Goal: Task Accomplishment & Management: Manage account settings

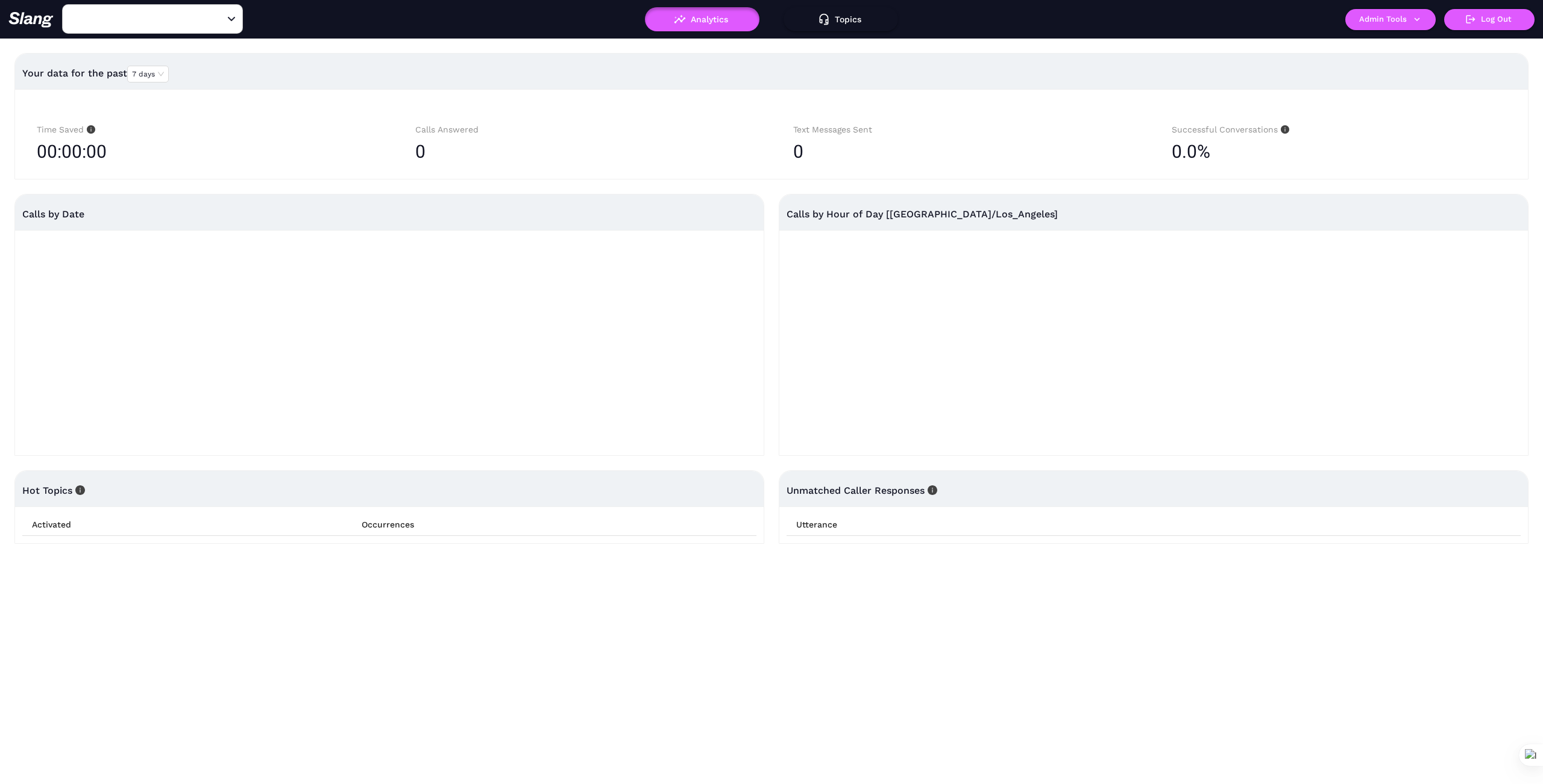
type input "042 CA [GEOGRAPHIC_DATA]"
click at [216, 18] on icon "Clear" at bounding box center [216, 19] width 7 height 7
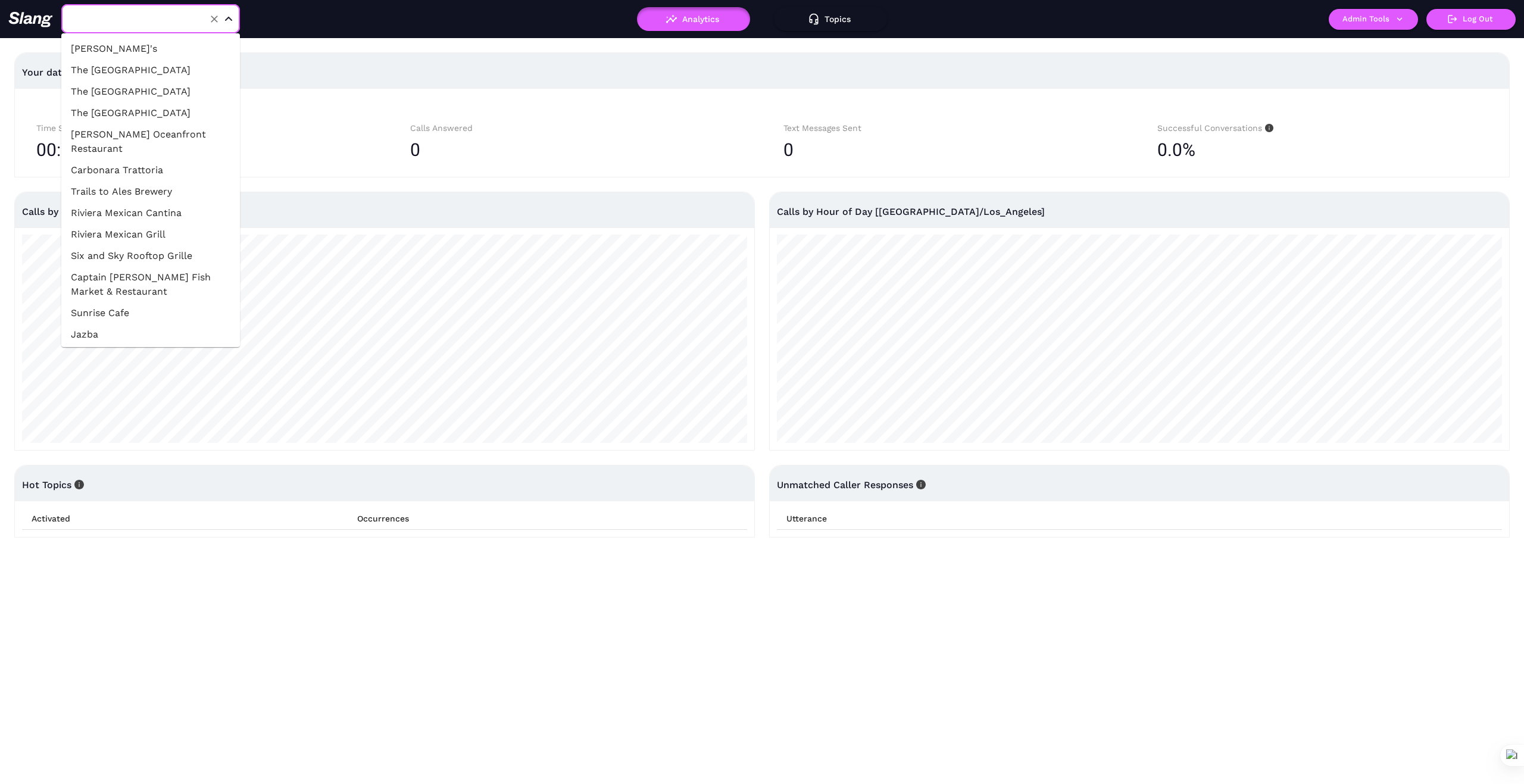
click at [191, 13] on input "text" at bounding box center [132, 19] width 131 height 19
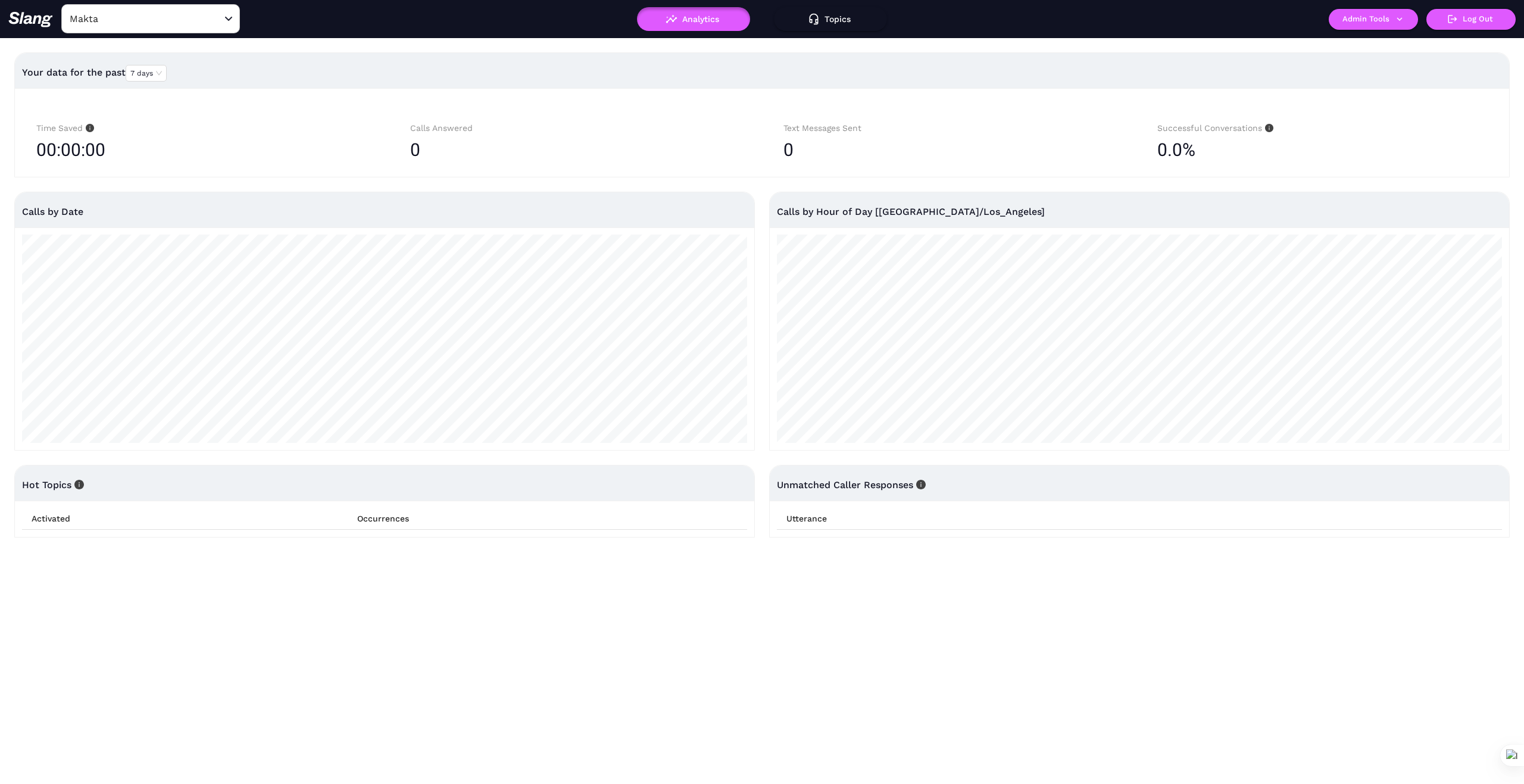
type input "042 CA [GEOGRAPHIC_DATA]"
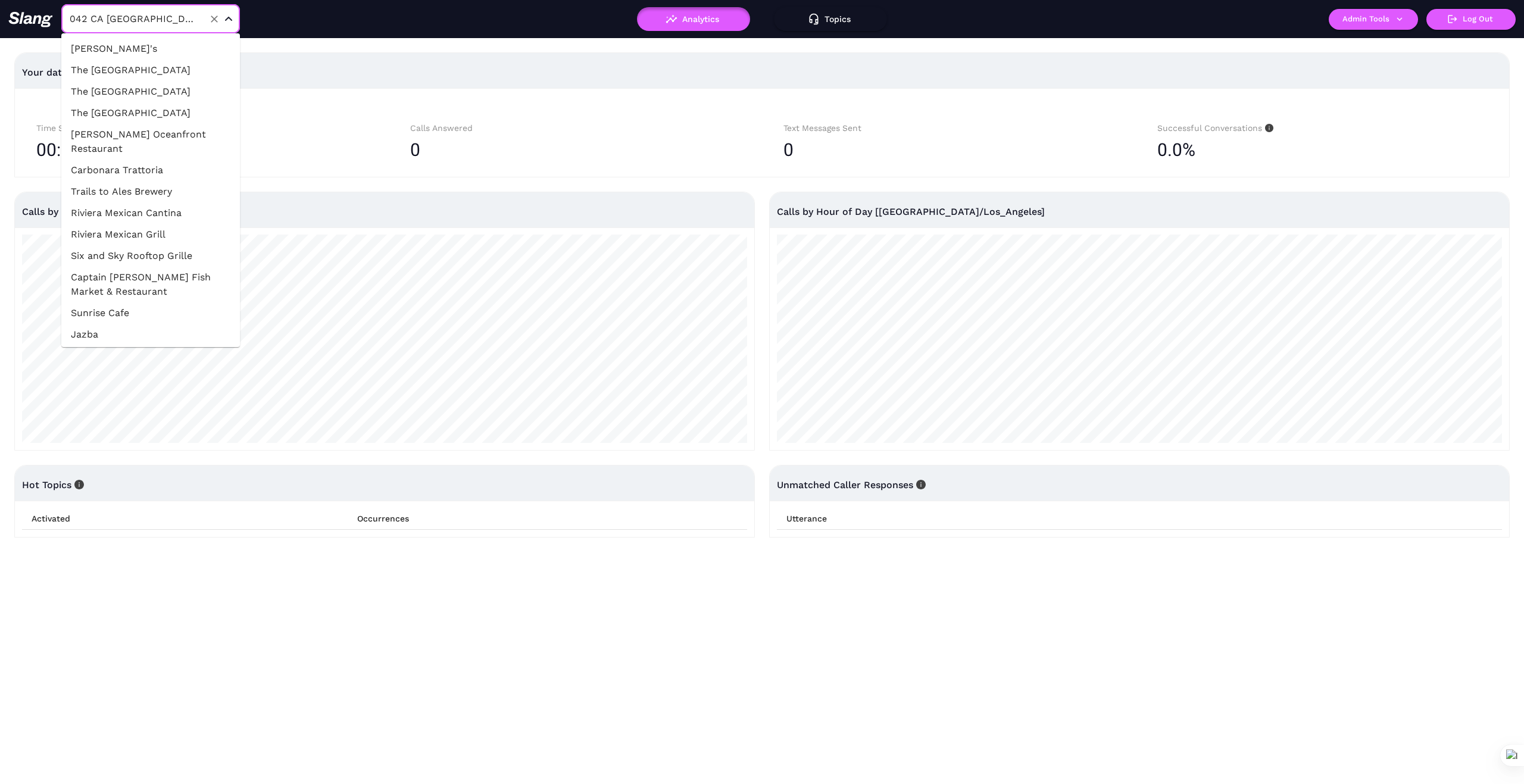
scroll to position [33743, 0]
click at [218, 16] on icon "Clear" at bounding box center [215, 19] width 12 height 12
type input "042 CA [GEOGRAPHIC_DATA]"
click at [216, 16] on icon "Clear" at bounding box center [214, 19] width 7 height 7
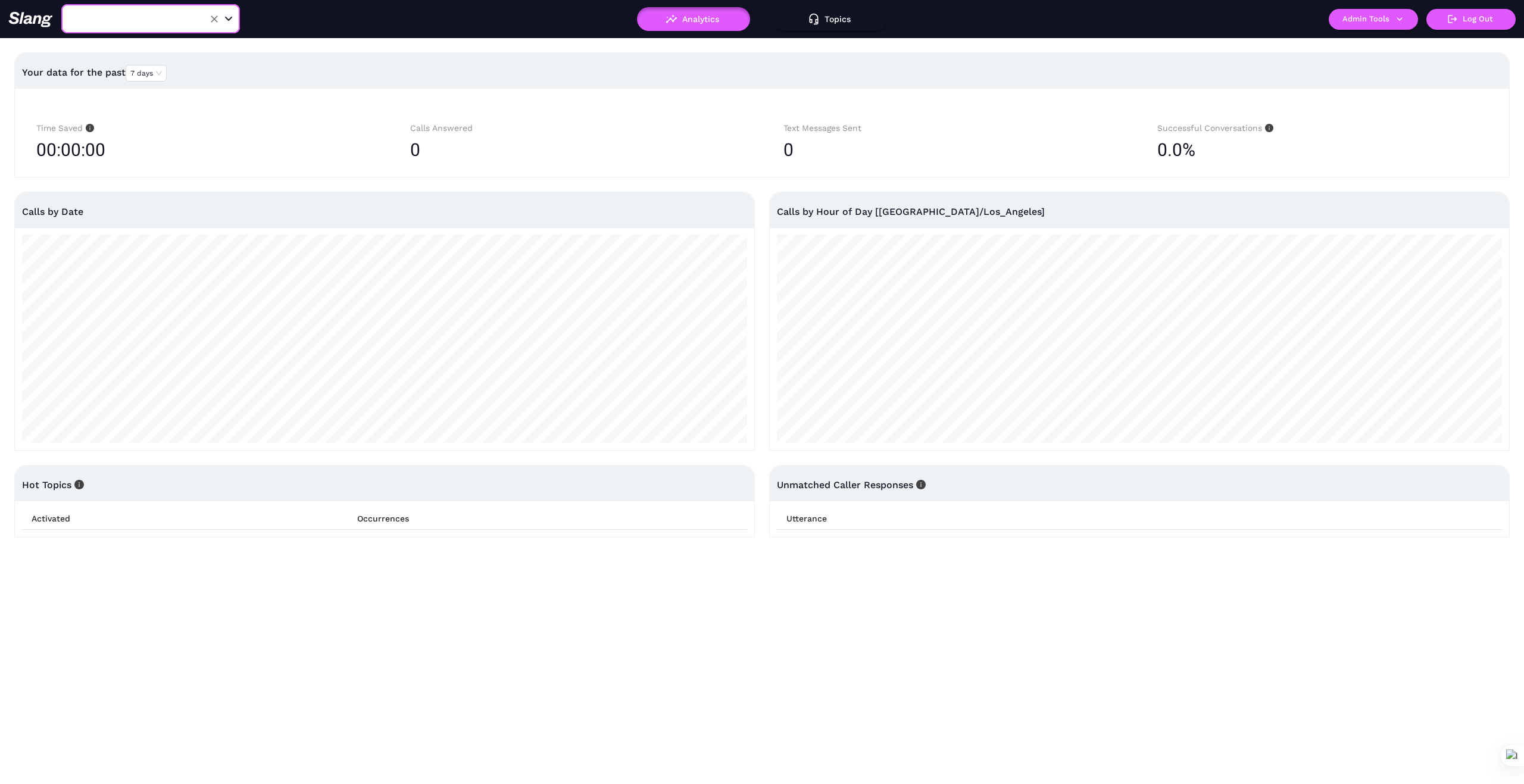
click at [151, 13] on input "text" at bounding box center [132, 19] width 131 height 19
type input "Matka"
click at [117, 46] on li "Matka Bar" at bounding box center [151, 49] width 179 height 21
type input "Matka Bar"
click at [1400, 18] on icon "button" at bounding box center [1399, 19] width 11 height 11
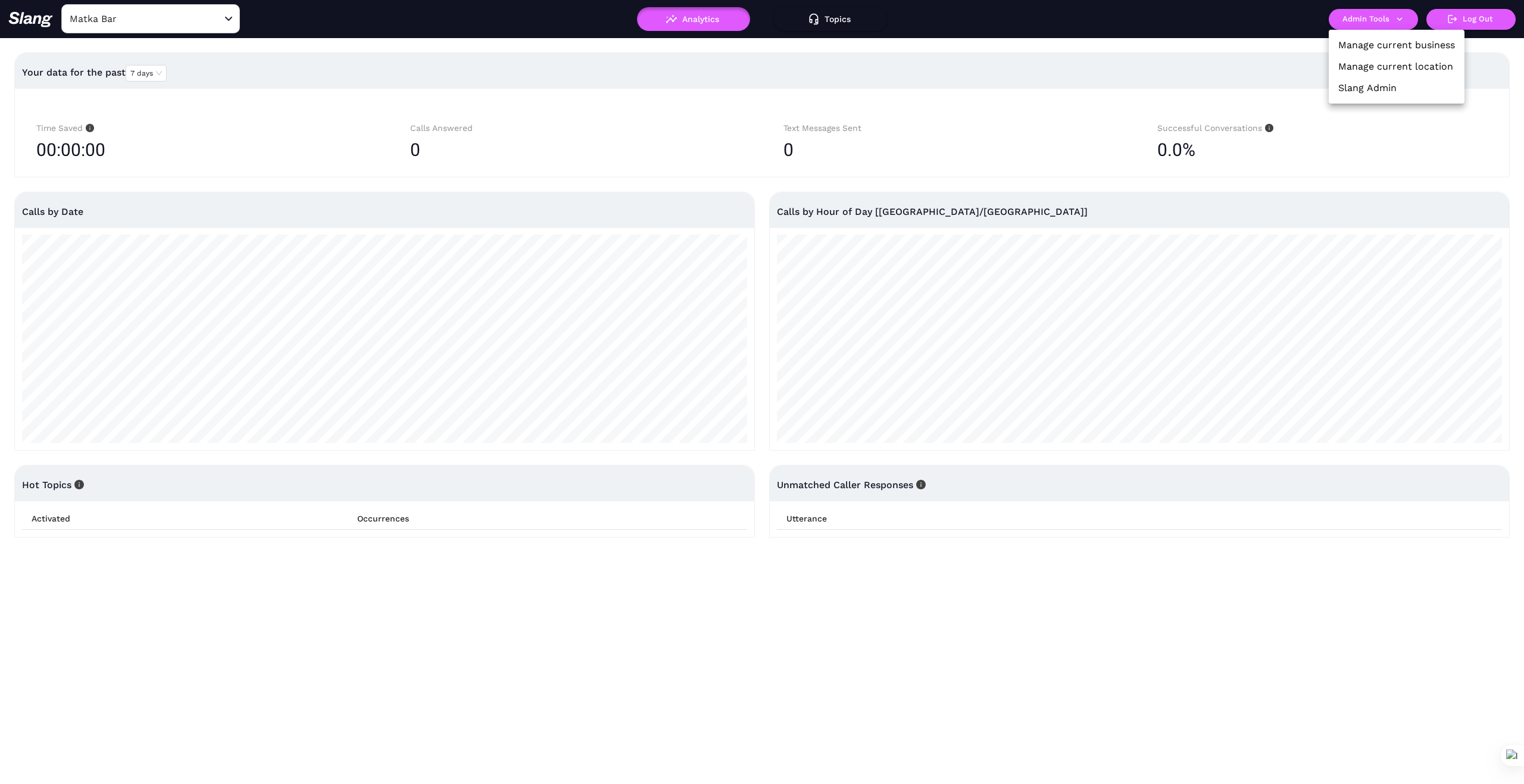
click at [1392, 46] on link "Manage current business" at bounding box center [1396, 45] width 117 height 14
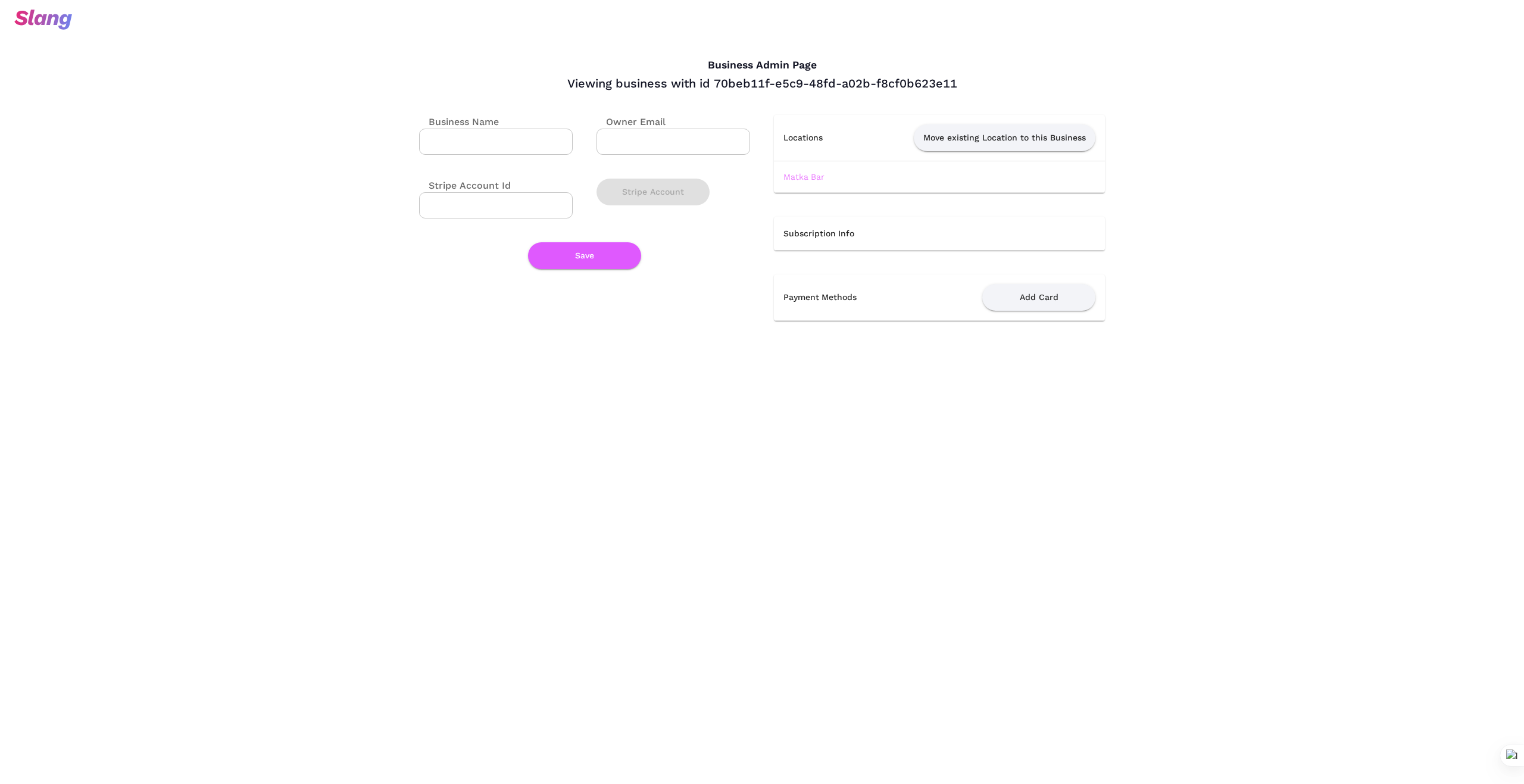
click at [800, 175] on link "Matka Bar" at bounding box center [804, 176] width 41 height 9
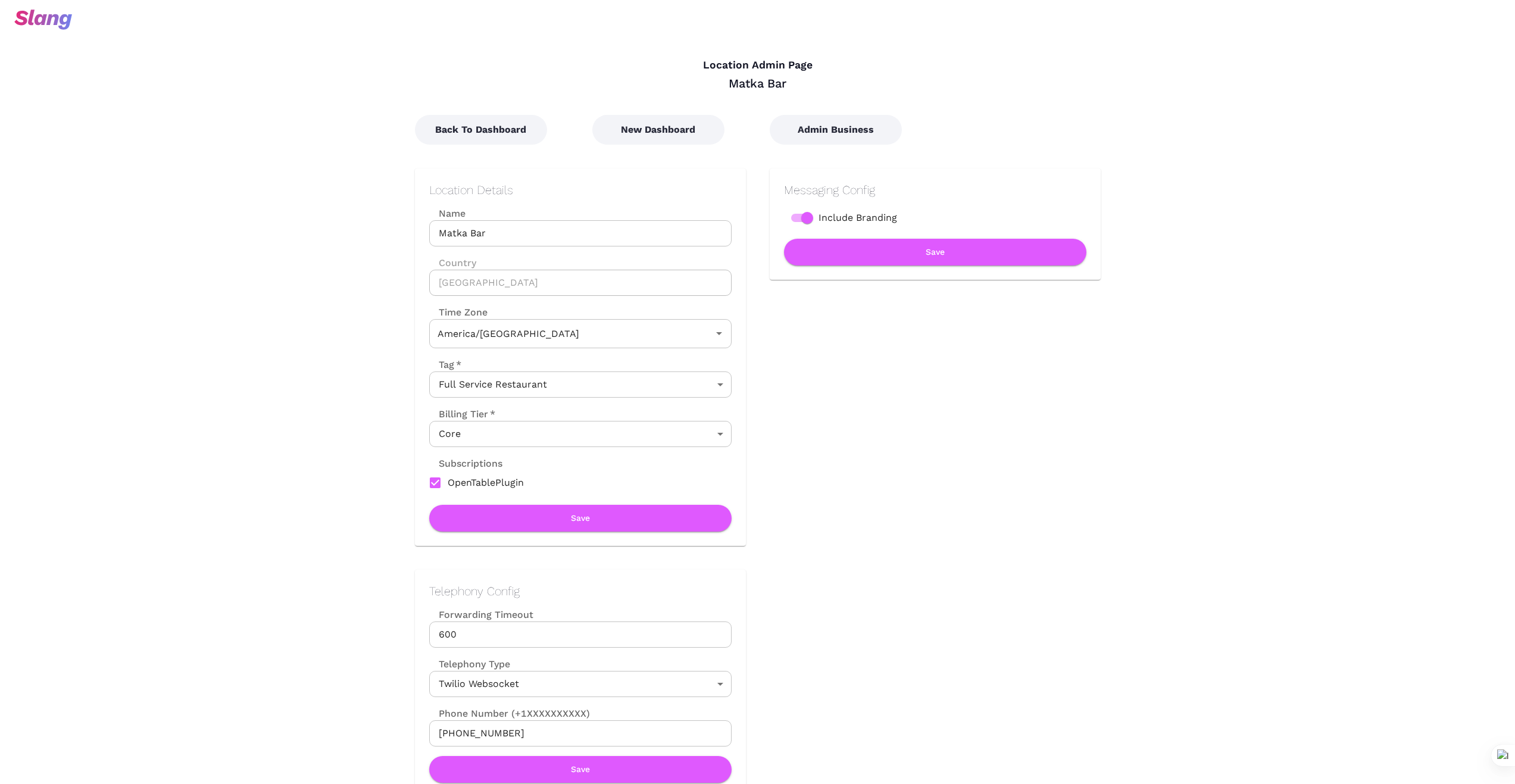
type input "Central Time"
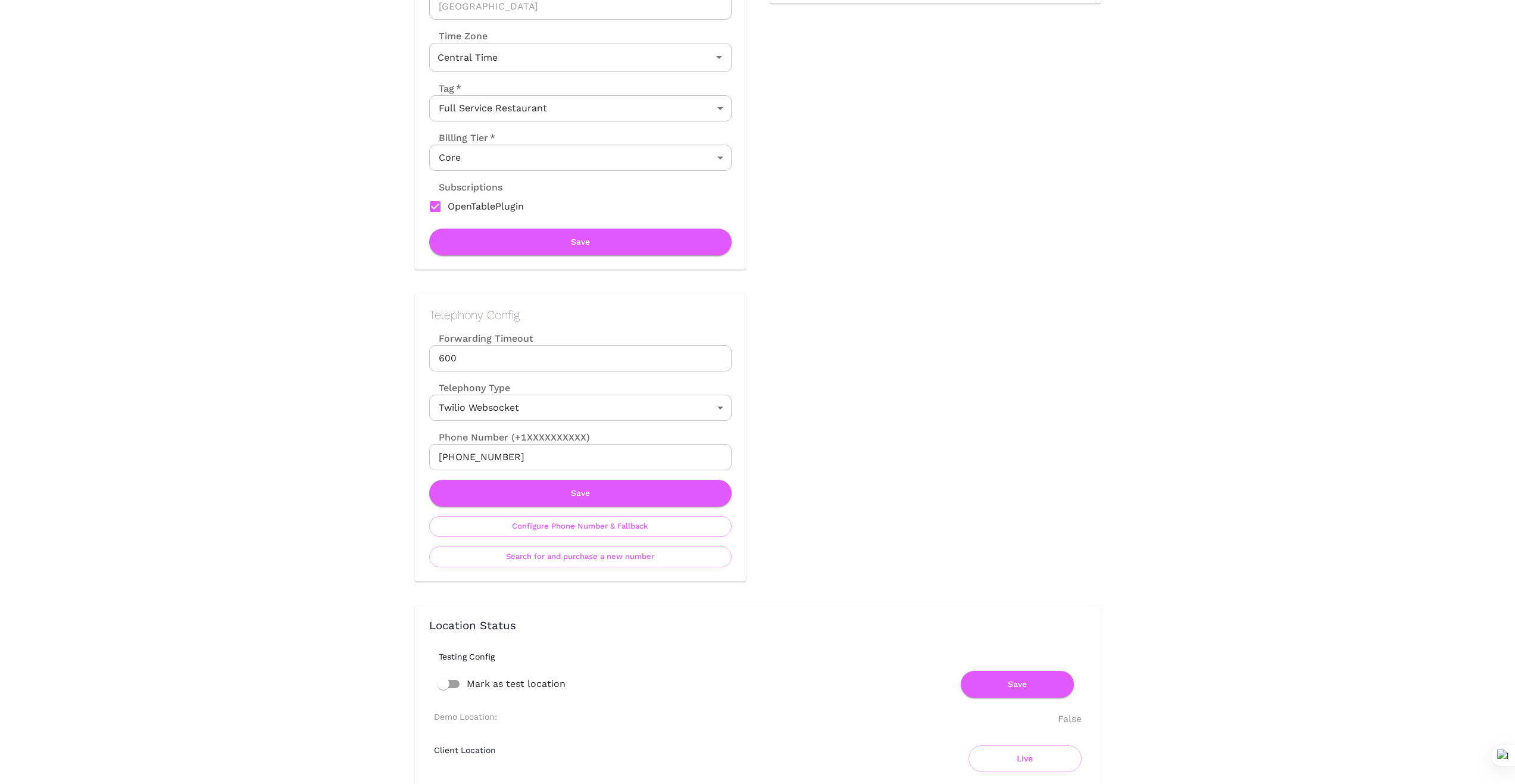
scroll to position [278, 0]
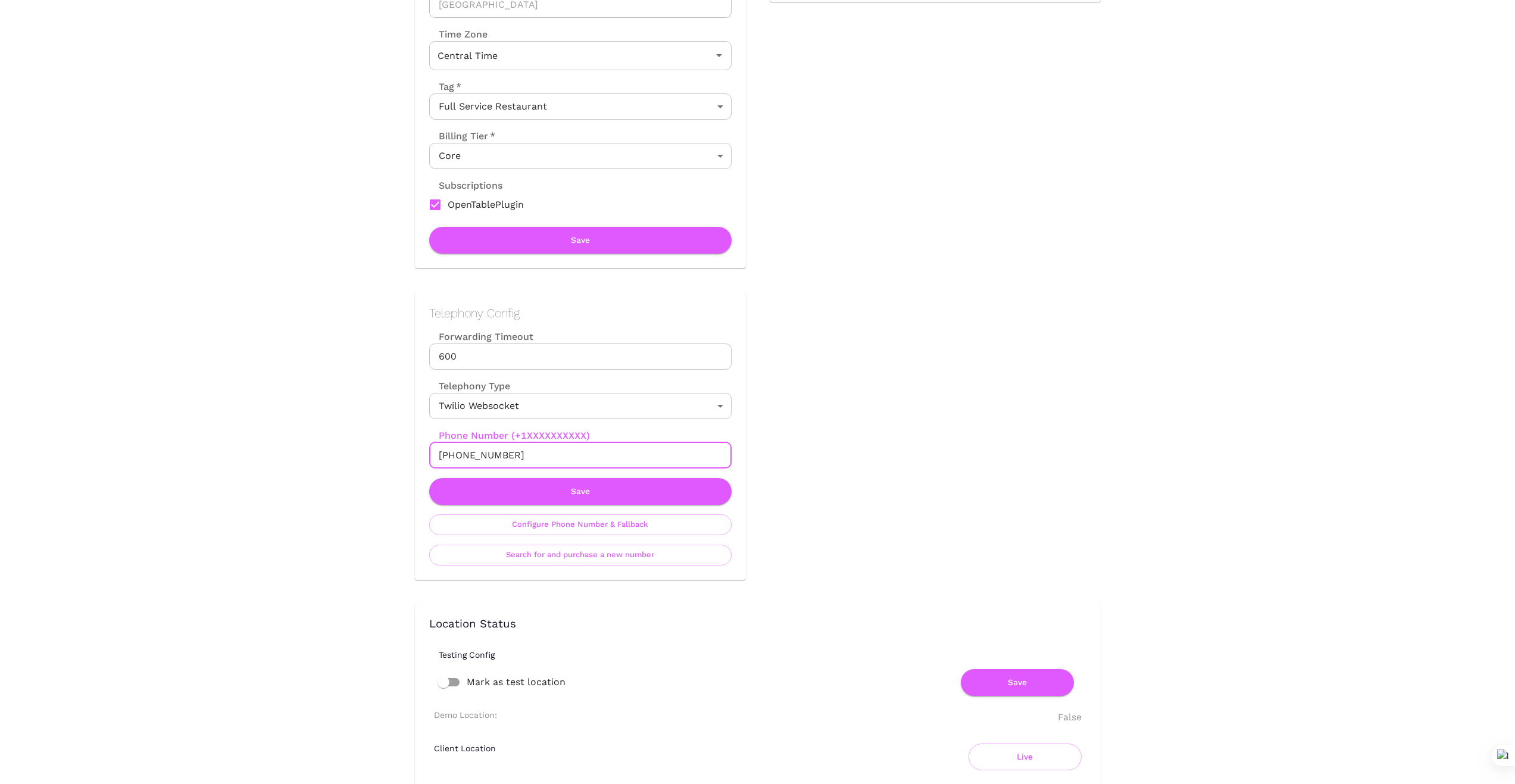
drag, startPoint x: 518, startPoint y: 458, endPoint x: 433, endPoint y: 455, distance: 85.1
click at [433, 455] on input "+13342698284" at bounding box center [580, 455] width 302 height 26
click at [328, 458] on div "Location Admin Page Matka Bar Back To Dashboard New Dashboard Admin Business Lo…" at bounding box center [757, 795] width 1515 height 2145
drag, startPoint x: 518, startPoint y: 451, endPoint x: 372, endPoint y: 454, distance: 146.0
click at [372, 454] on div "Location Admin Page Matka Bar Back To Dashboard New Dashboard Admin Business Lo…" at bounding box center [757, 795] width 1515 height 2145
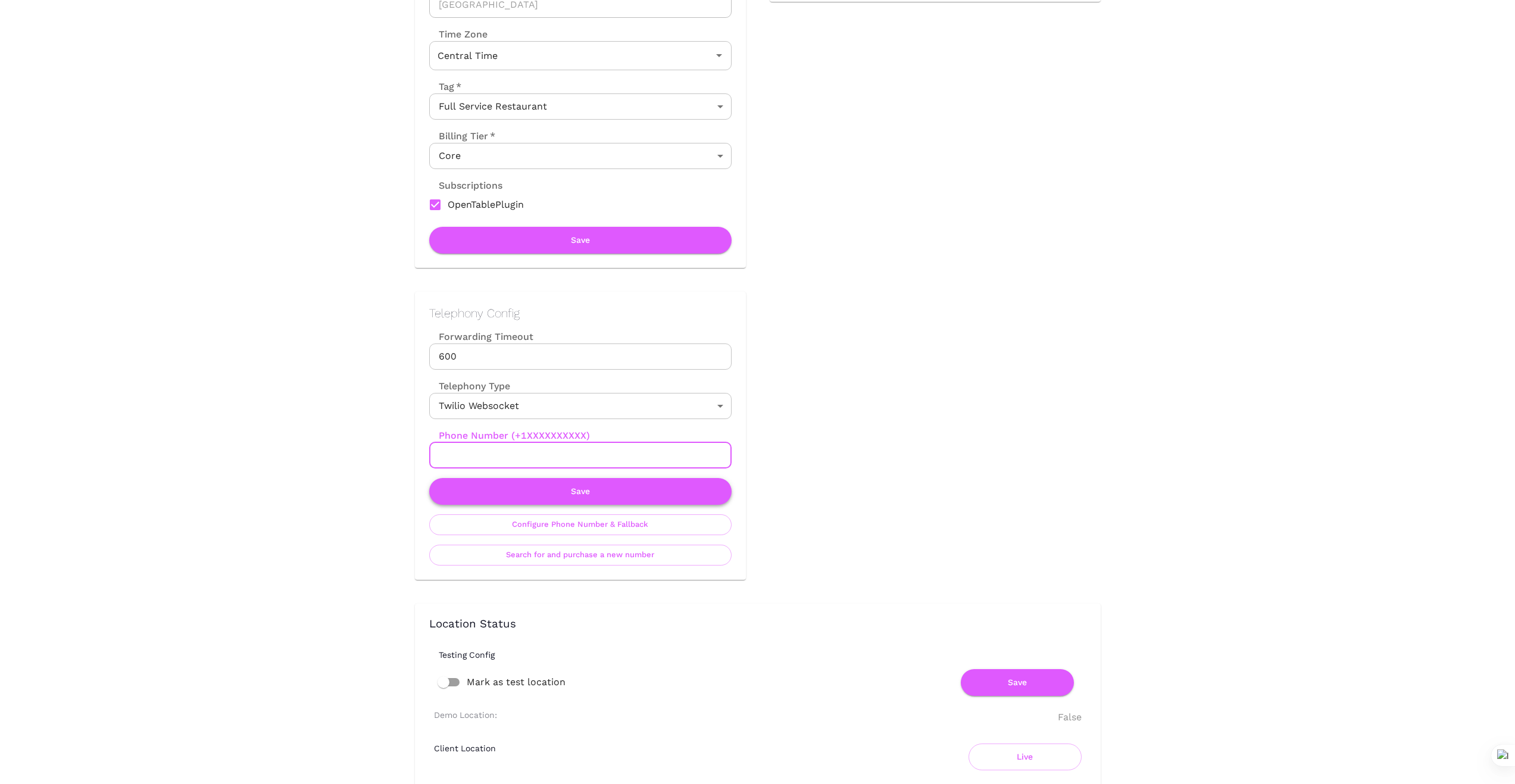
click at [602, 491] on button "Save" at bounding box center [580, 490] width 302 height 26
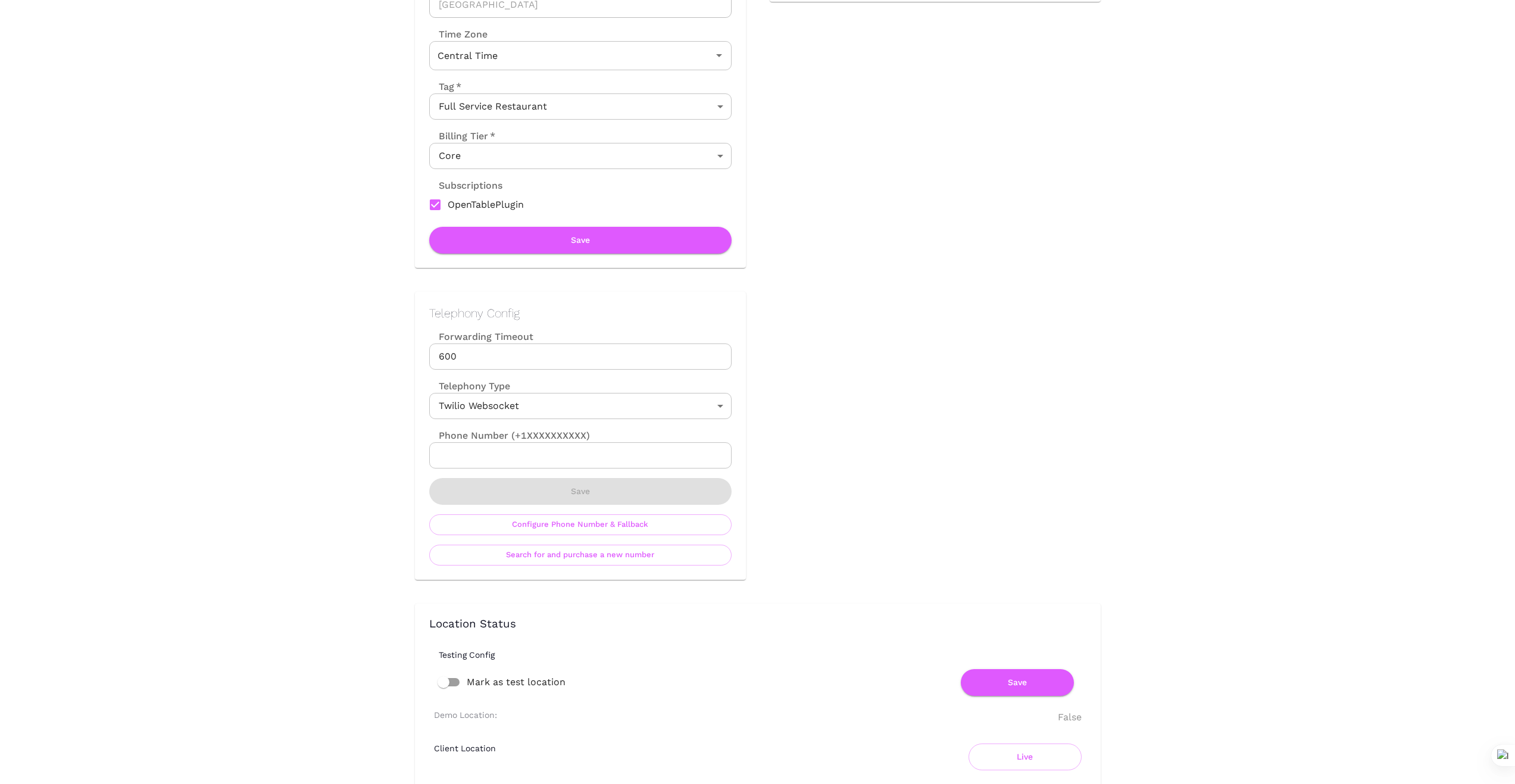
scroll to position [0, 0]
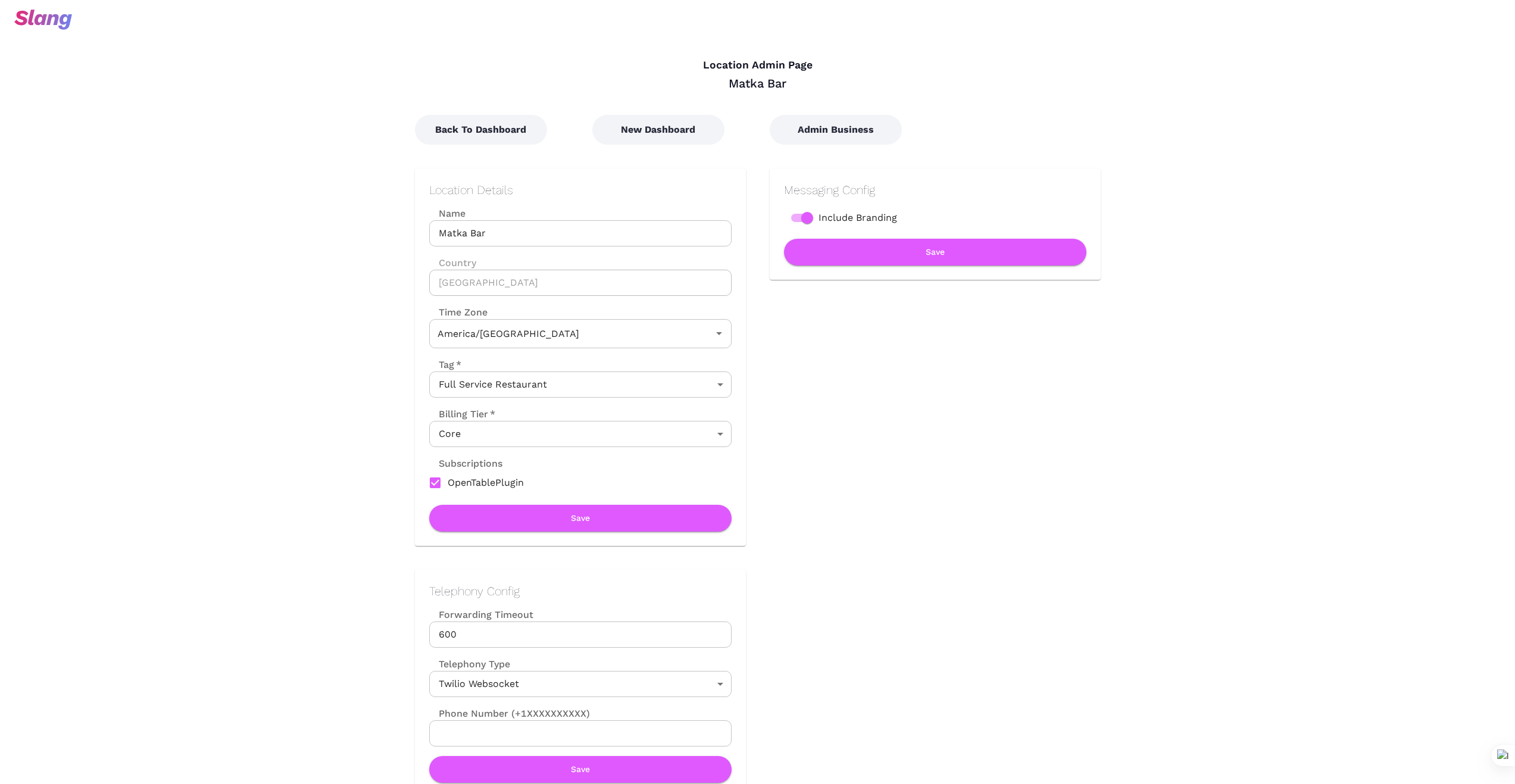
type input "Central Time"
click at [669, 128] on button "New Dashboard" at bounding box center [658, 129] width 132 height 30
type input "Central Time"
click at [657, 132] on button "New Dashboard" at bounding box center [658, 129] width 132 height 30
type input "Central Time"
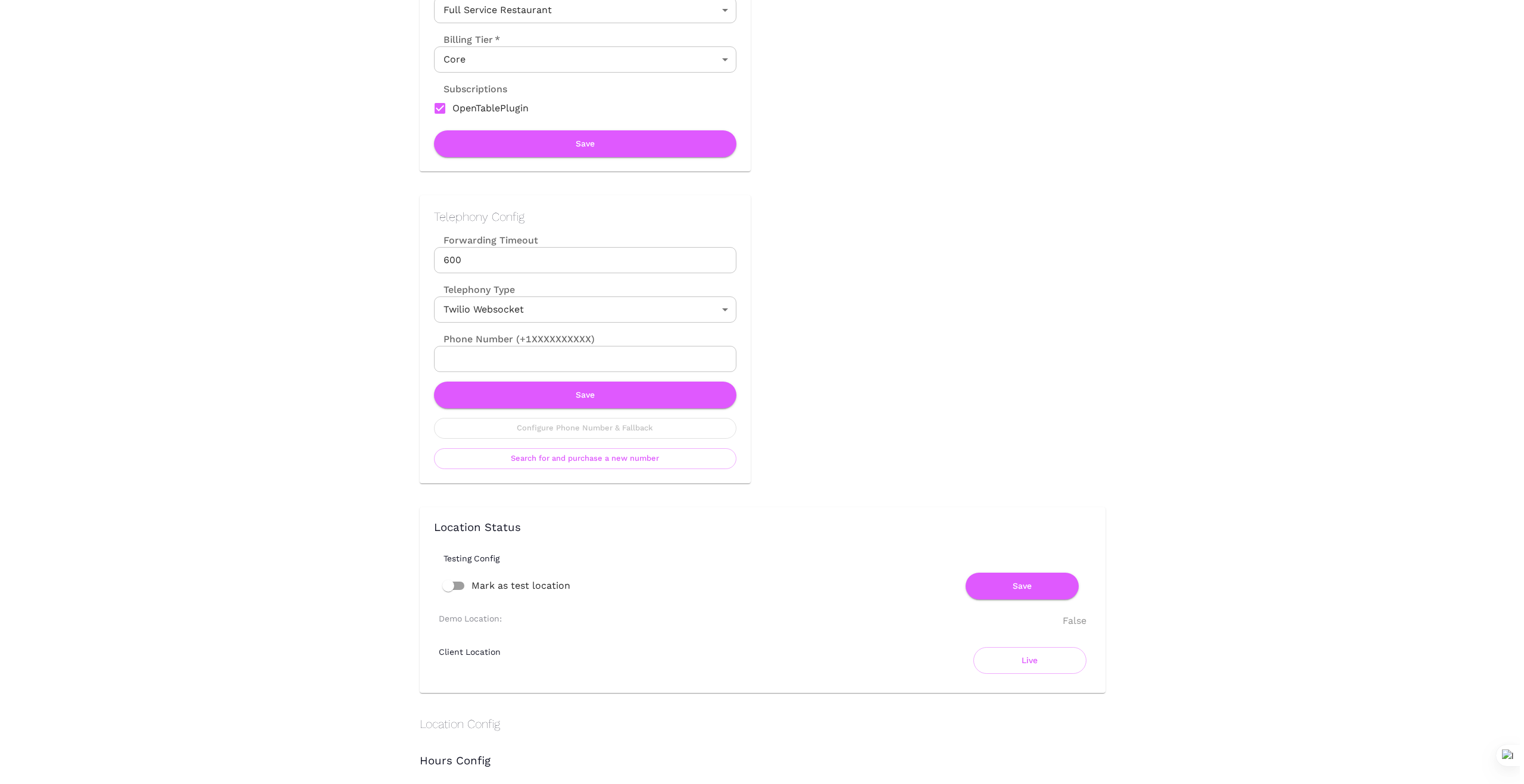
scroll to position [377, 0]
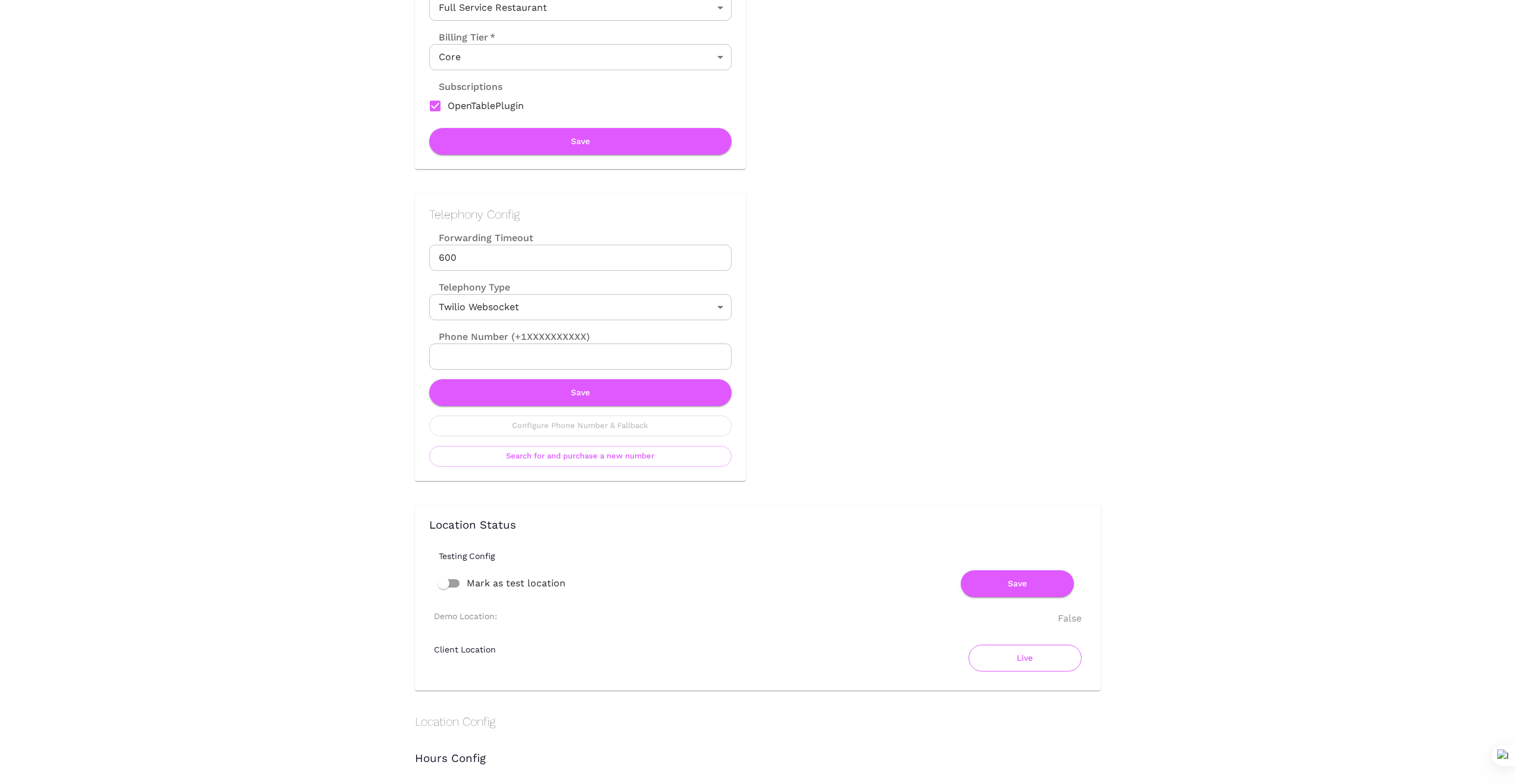
click at [1022, 655] on button "Live" at bounding box center [1025, 657] width 113 height 26
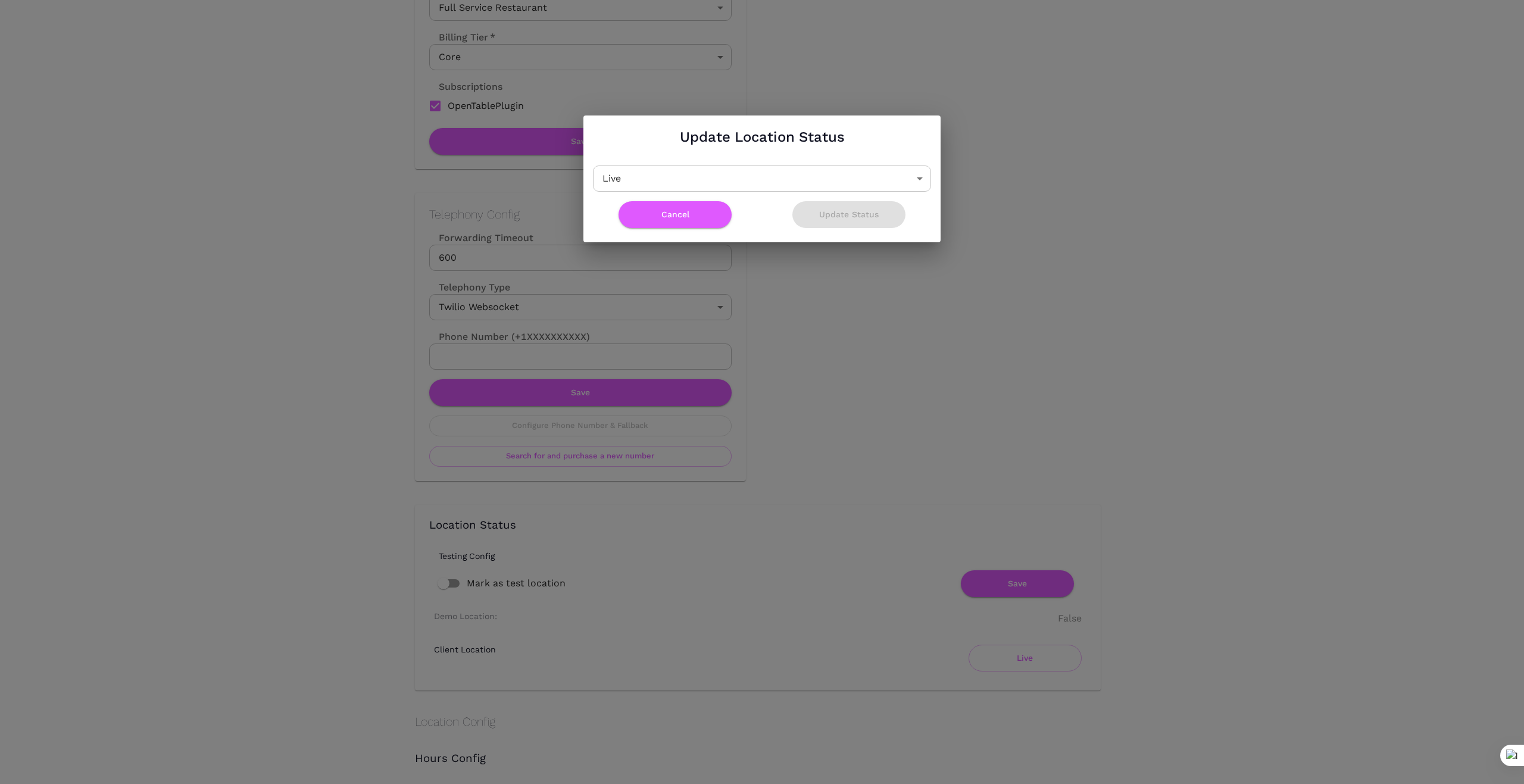
click at [918, 181] on body "Location Admin Page Matka Bar Back To Dashboard New Dashboard Admin Business Lo…" at bounding box center [762, 14] width 1524 height 784
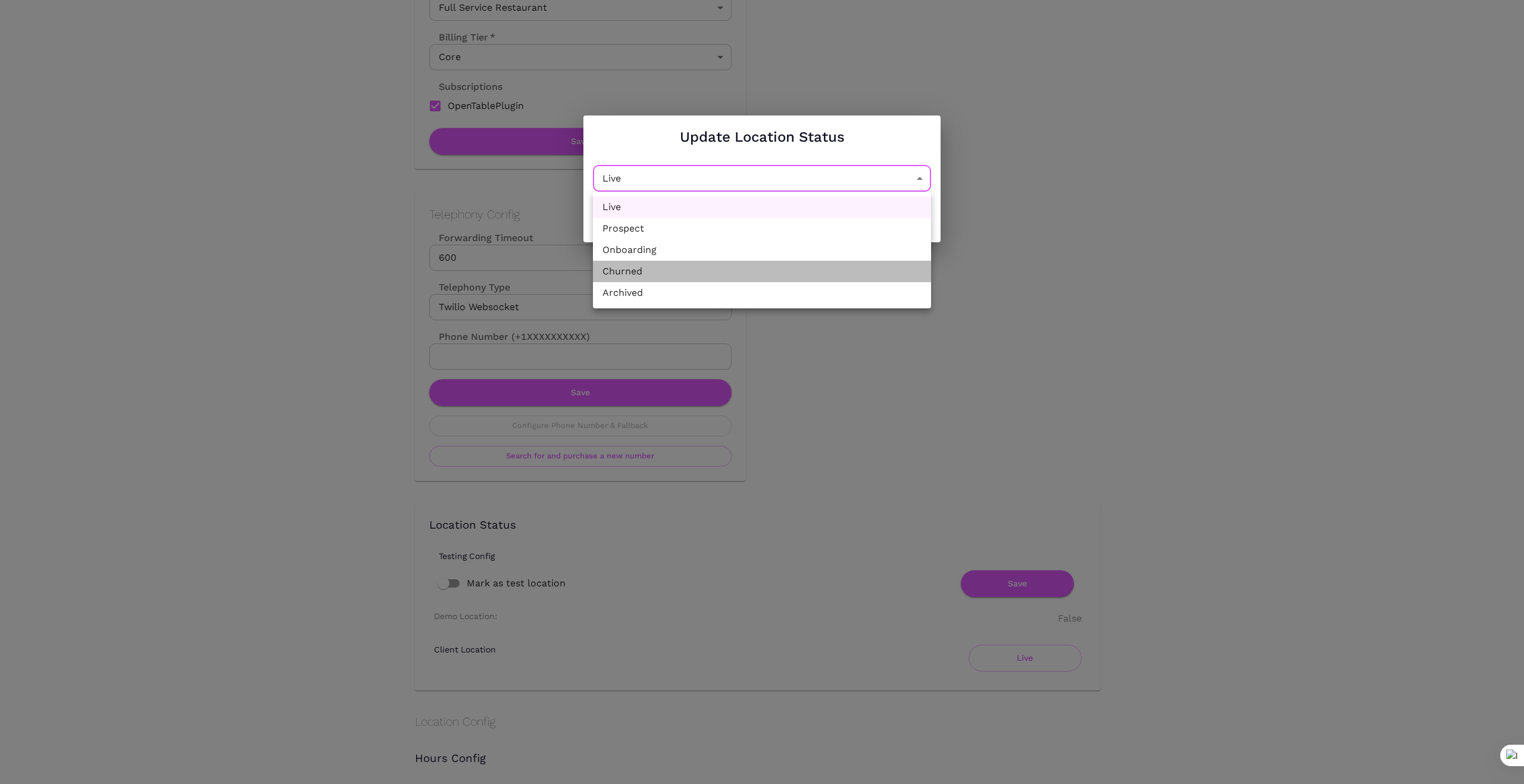
click at [761, 276] on li "Churned" at bounding box center [761, 271] width 338 height 21
type input "Churned"
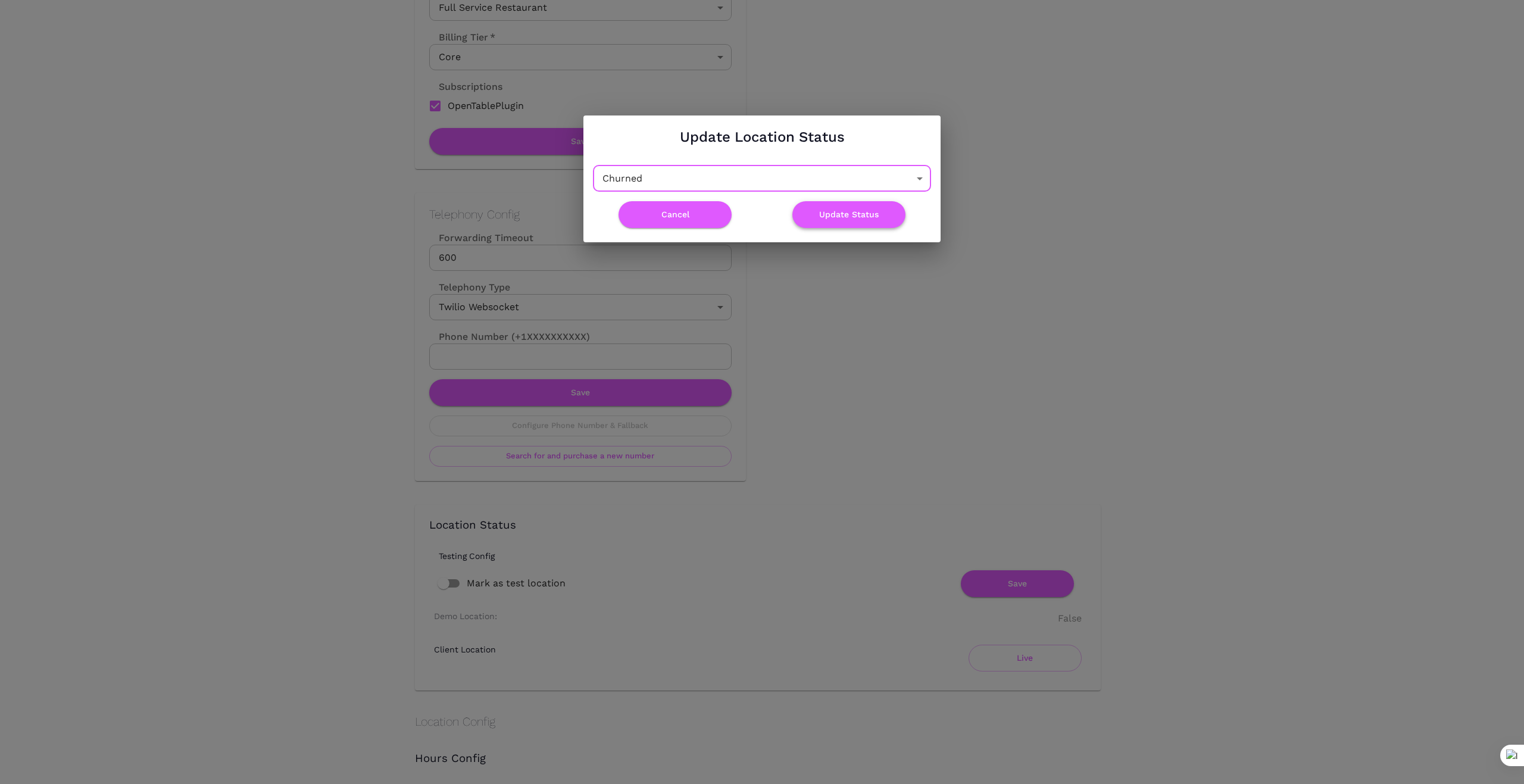
click at [856, 213] on button "Update Status" at bounding box center [849, 214] width 113 height 26
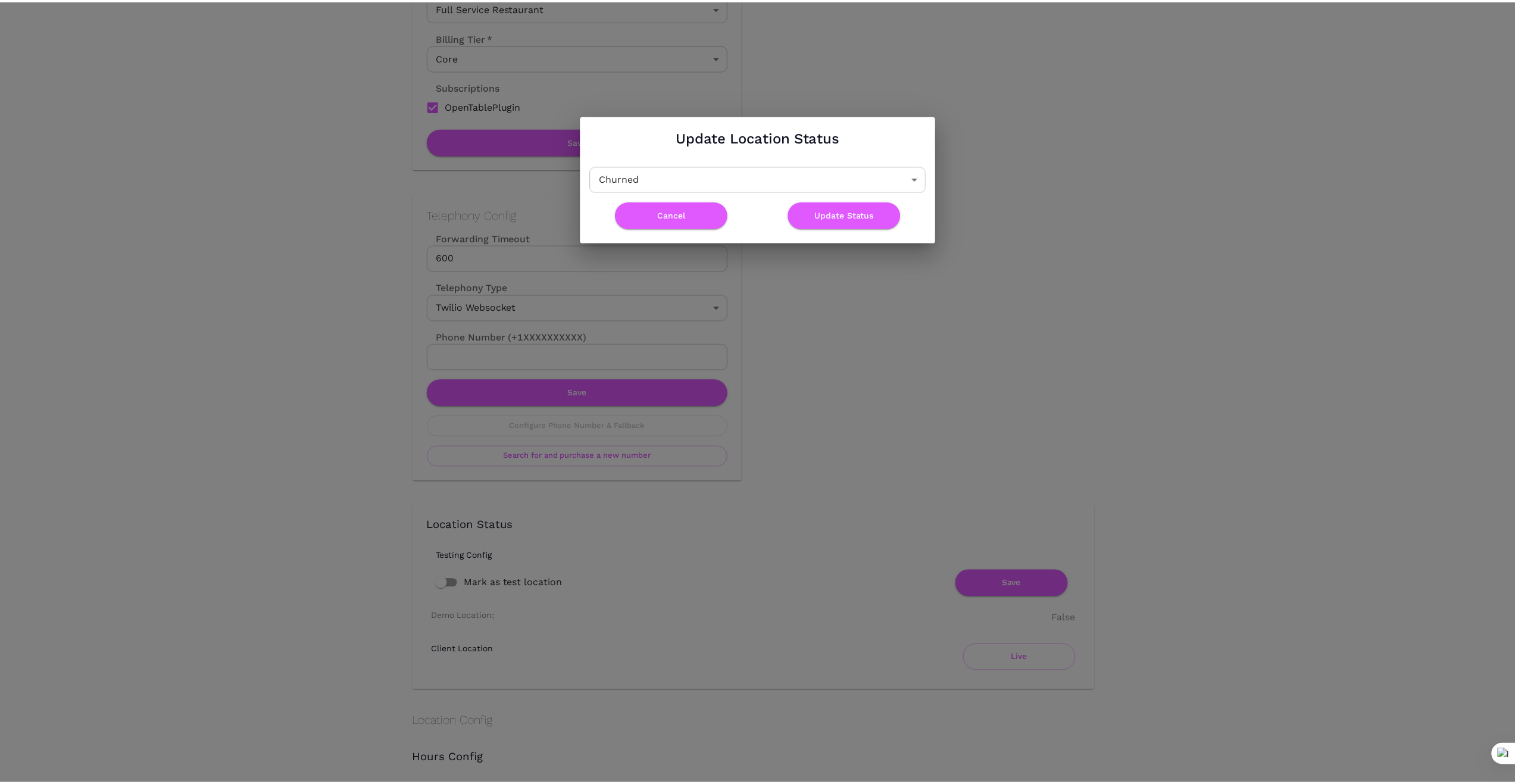
scroll to position [0, 0]
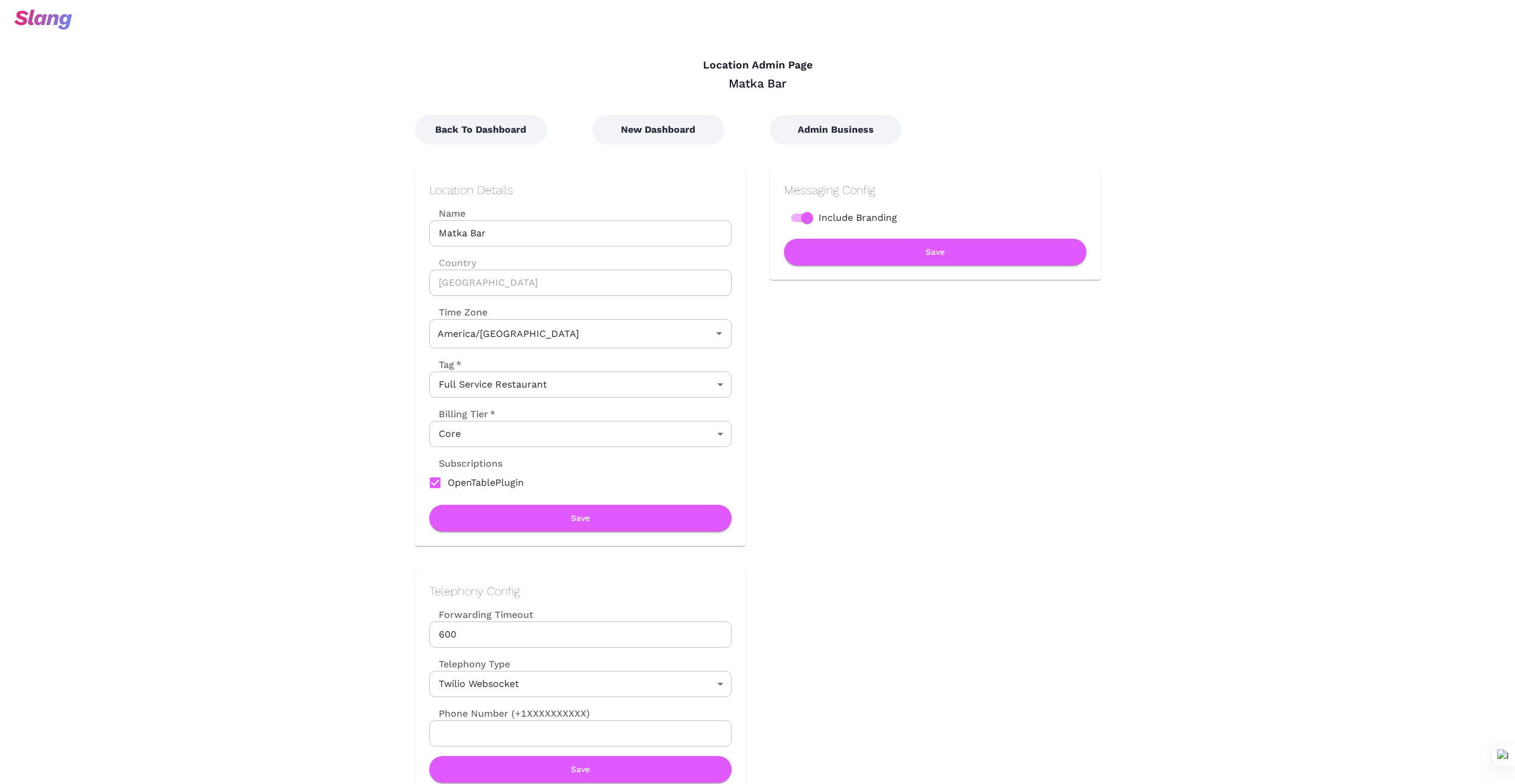
type input "Central Time"
click at [486, 126] on button "Back To Dashboard" at bounding box center [480, 129] width 132 height 30
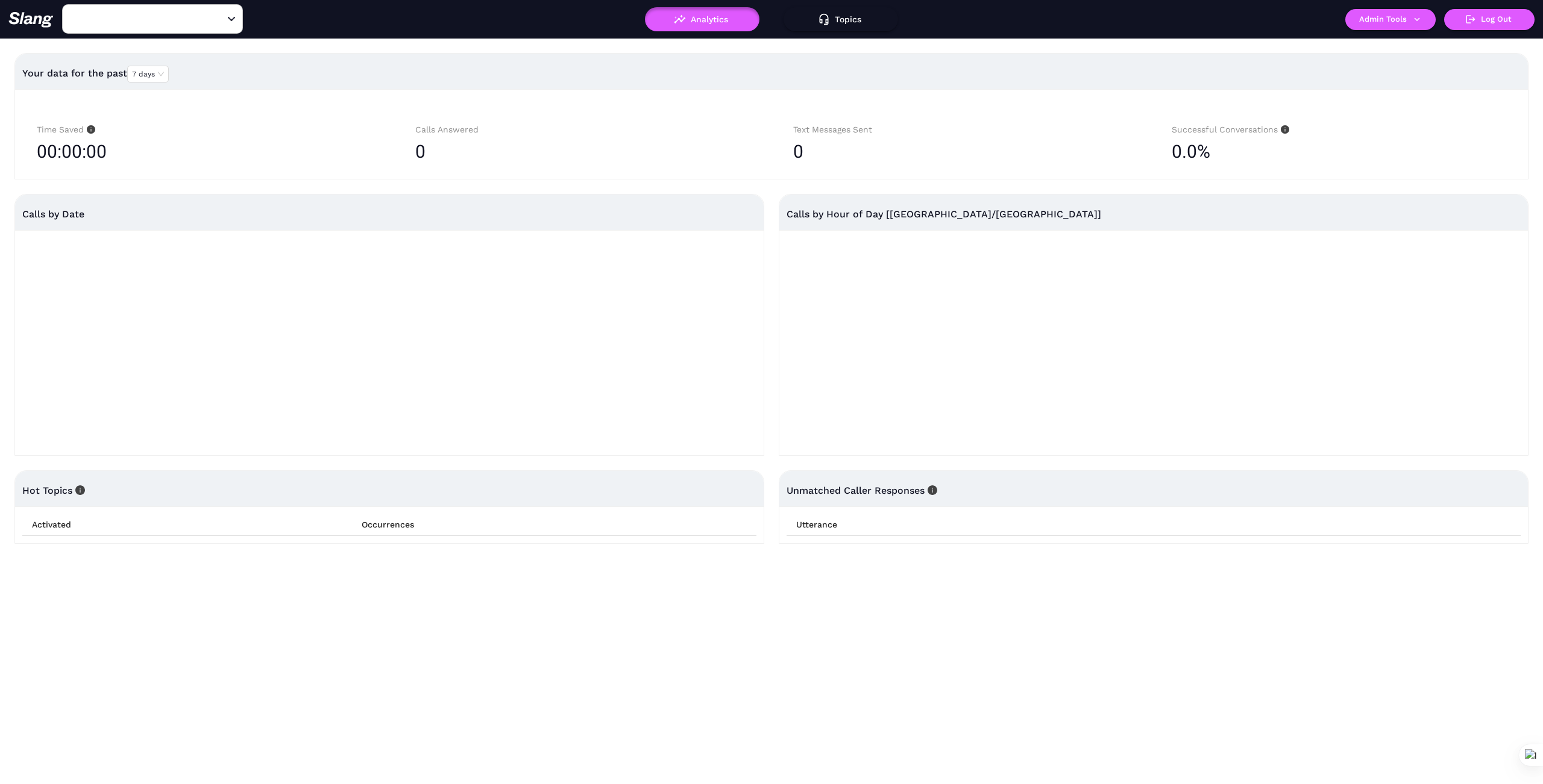
type input "Matka Bar"
drag, startPoint x: 219, startPoint y: 17, endPoint x: 222, endPoint y: 93, distance: 76.1
click at [217, 17] on icon "Clear" at bounding box center [217, 19] width 12 height 12
click at [233, 21] on div "Open" at bounding box center [231, 19] width 12 height 12
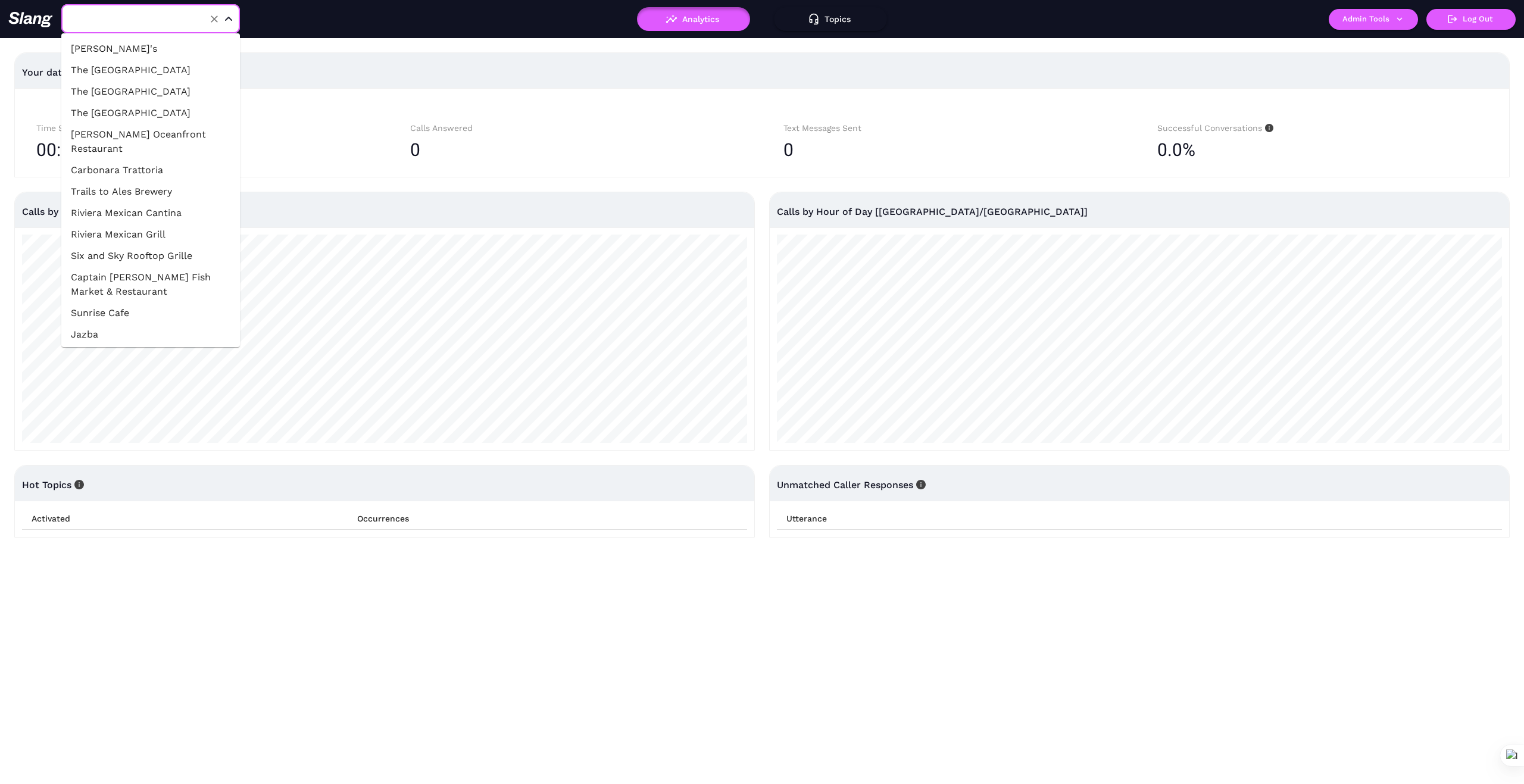
click at [117, 43] on li "[PERSON_NAME]'s" at bounding box center [151, 49] width 179 height 21
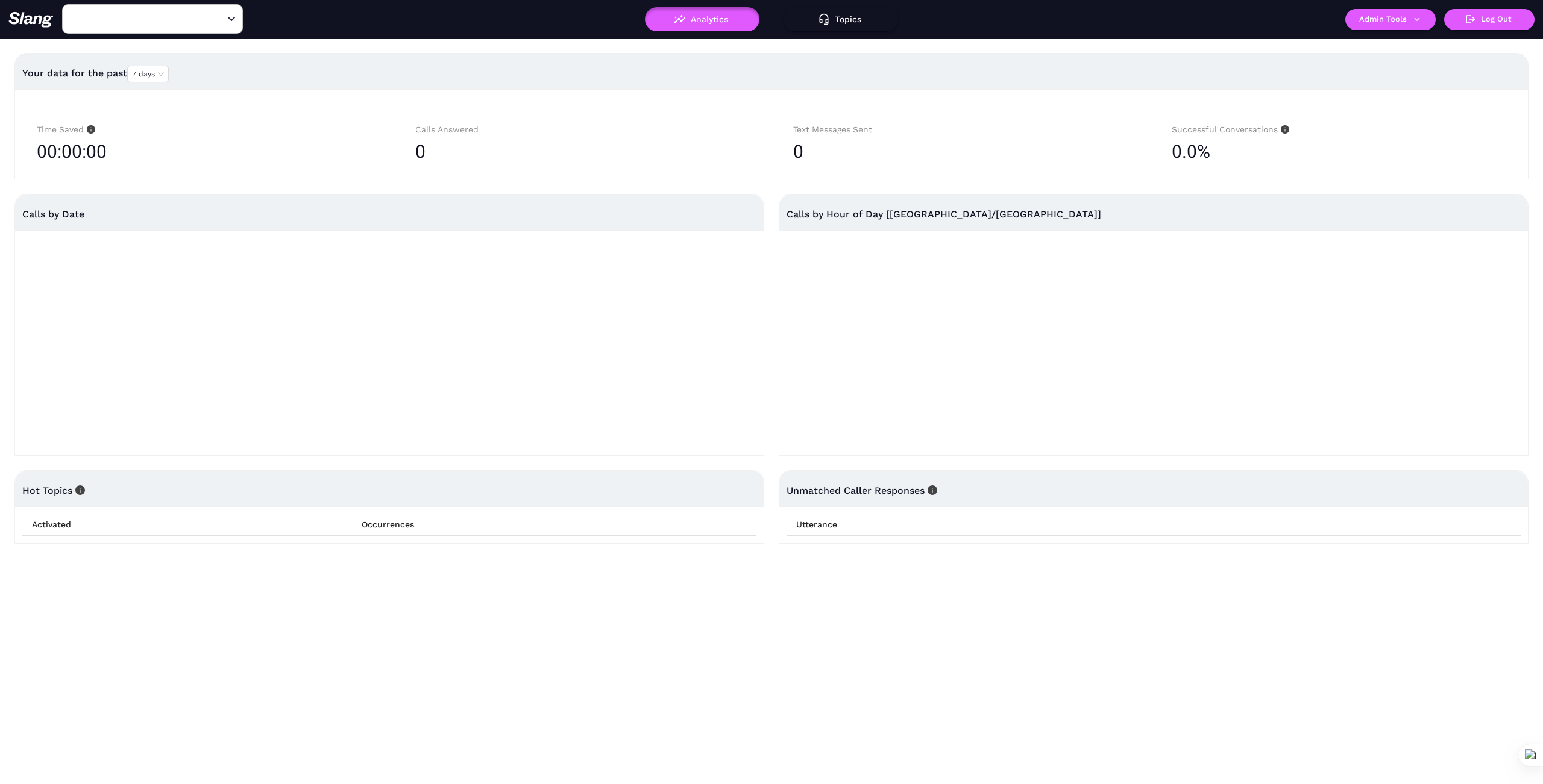
type input "[PERSON_NAME]'s"
click at [1422, 22] on button "Admin Tools" at bounding box center [1390, 19] width 91 height 21
click at [1411, 40] on link "Manage current business" at bounding box center [1414, 46] width 118 height 15
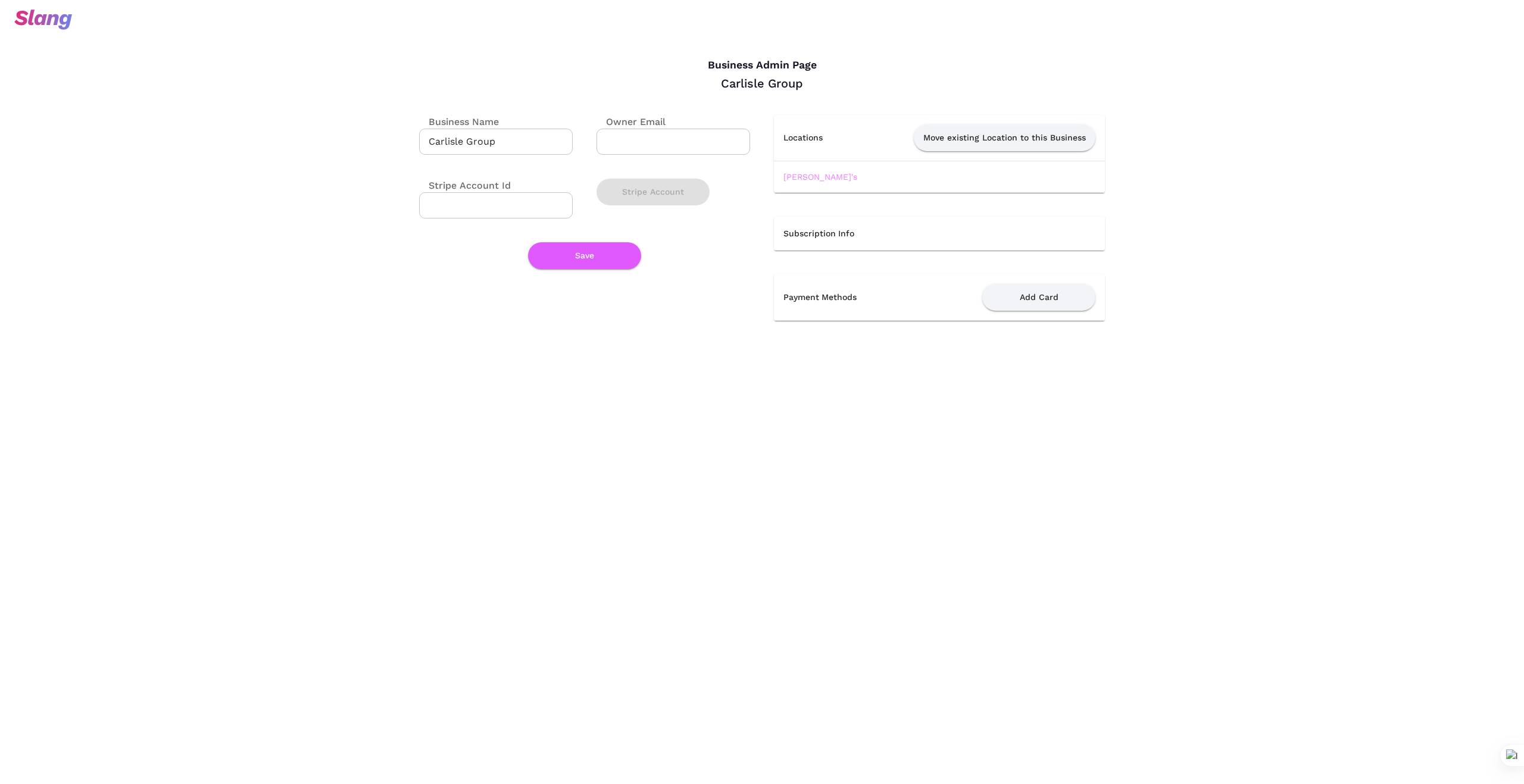
click at [805, 179] on link "[PERSON_NAME]'s" at bounding box center [820, 176] width 74 height 9
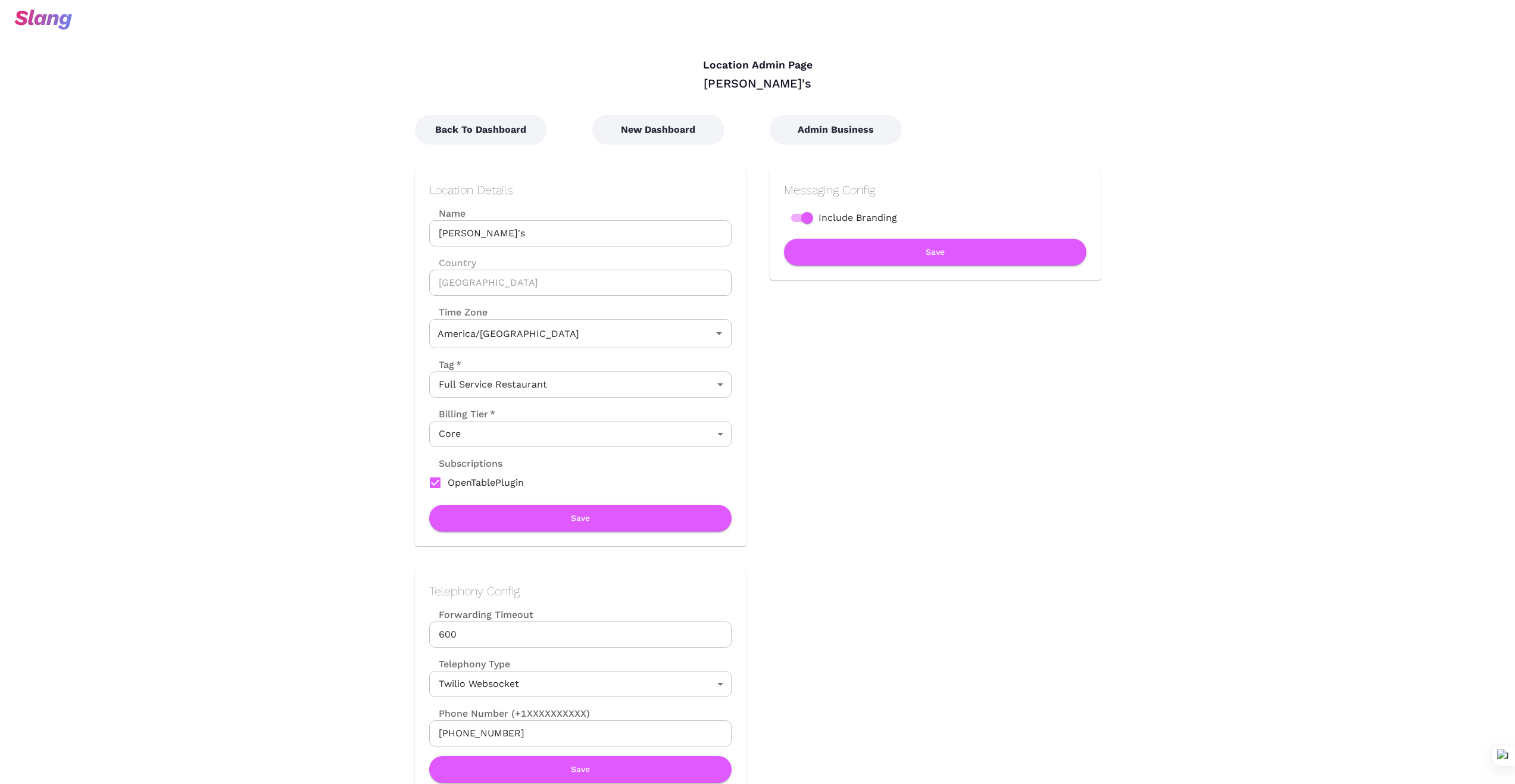
type input "Central Time"
click at [672, 128] on button "New Dashboard" at bounding box center [658, 129] width 132 height 30
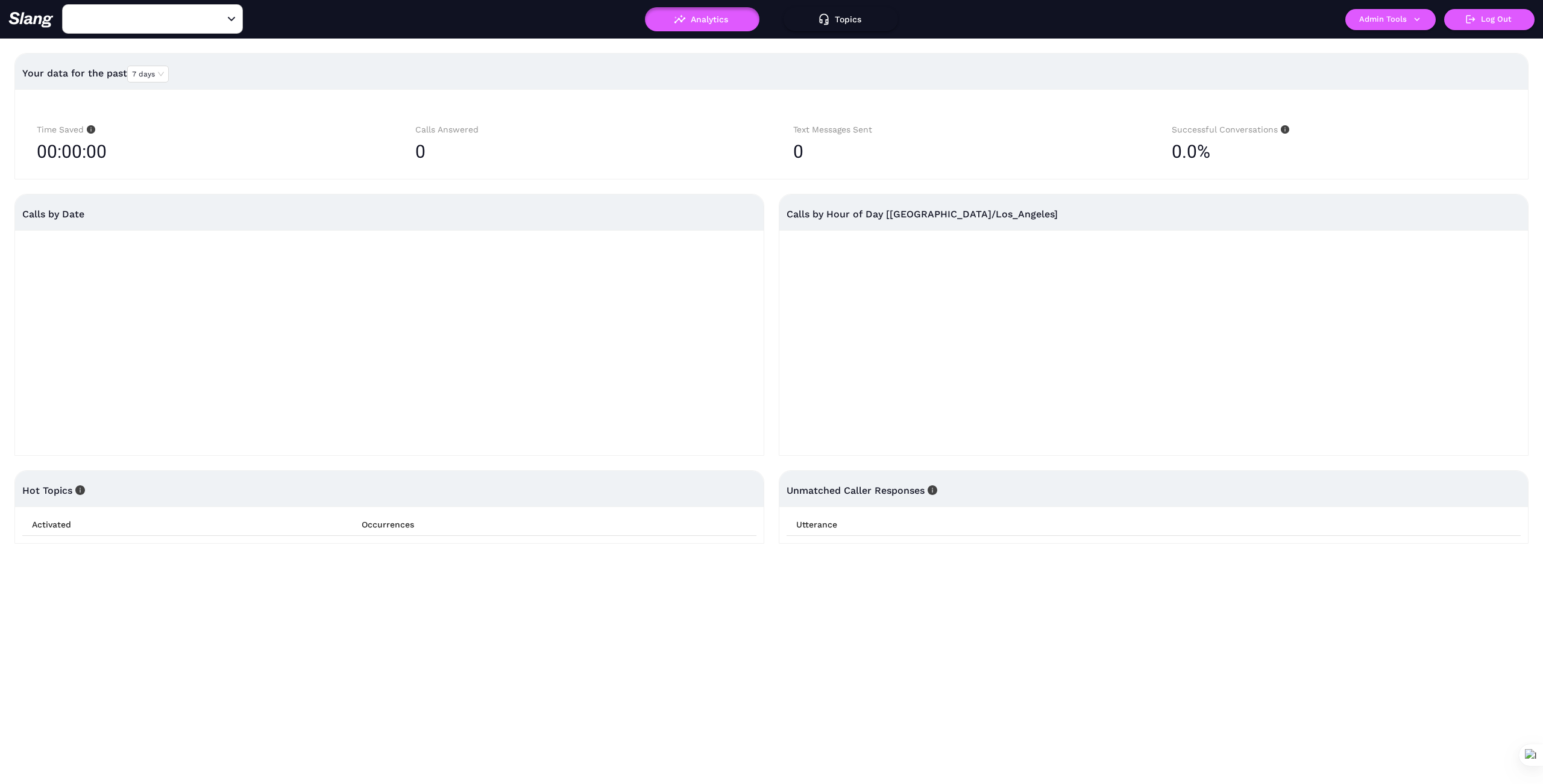
type input "042 CA [GEOGRAPHIC_DATA]"
click at [1409, 15] on button "Admin Tools" at bounding box center [1390, 19] width 91 height 21
click at [1420, 39] on link "Manage current business" at bounding box center [1414, 46] width 118 height 15
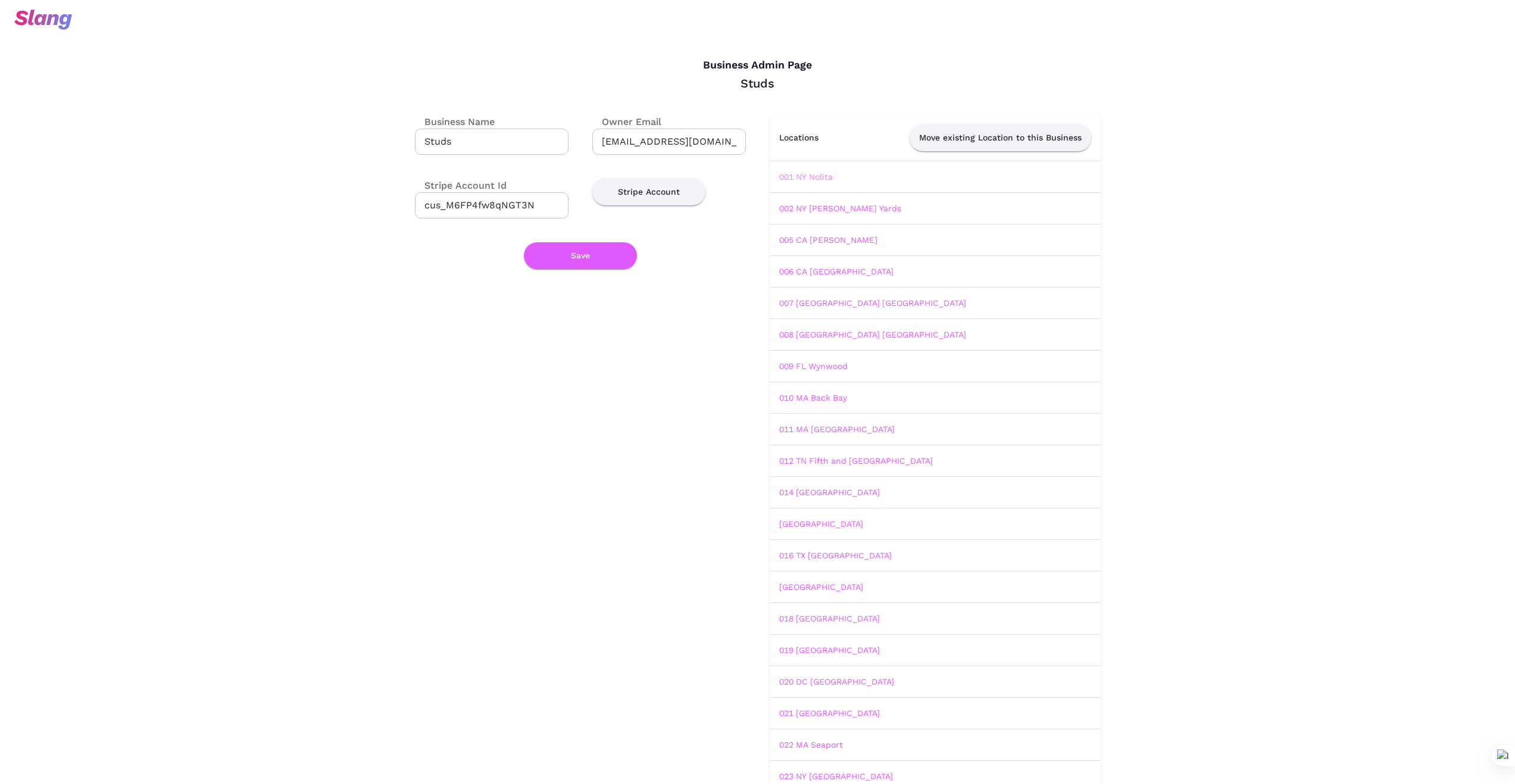
click at [829, 177] on link "001 NY Nolita" at bounding box center [806, 176] width 54 height 9
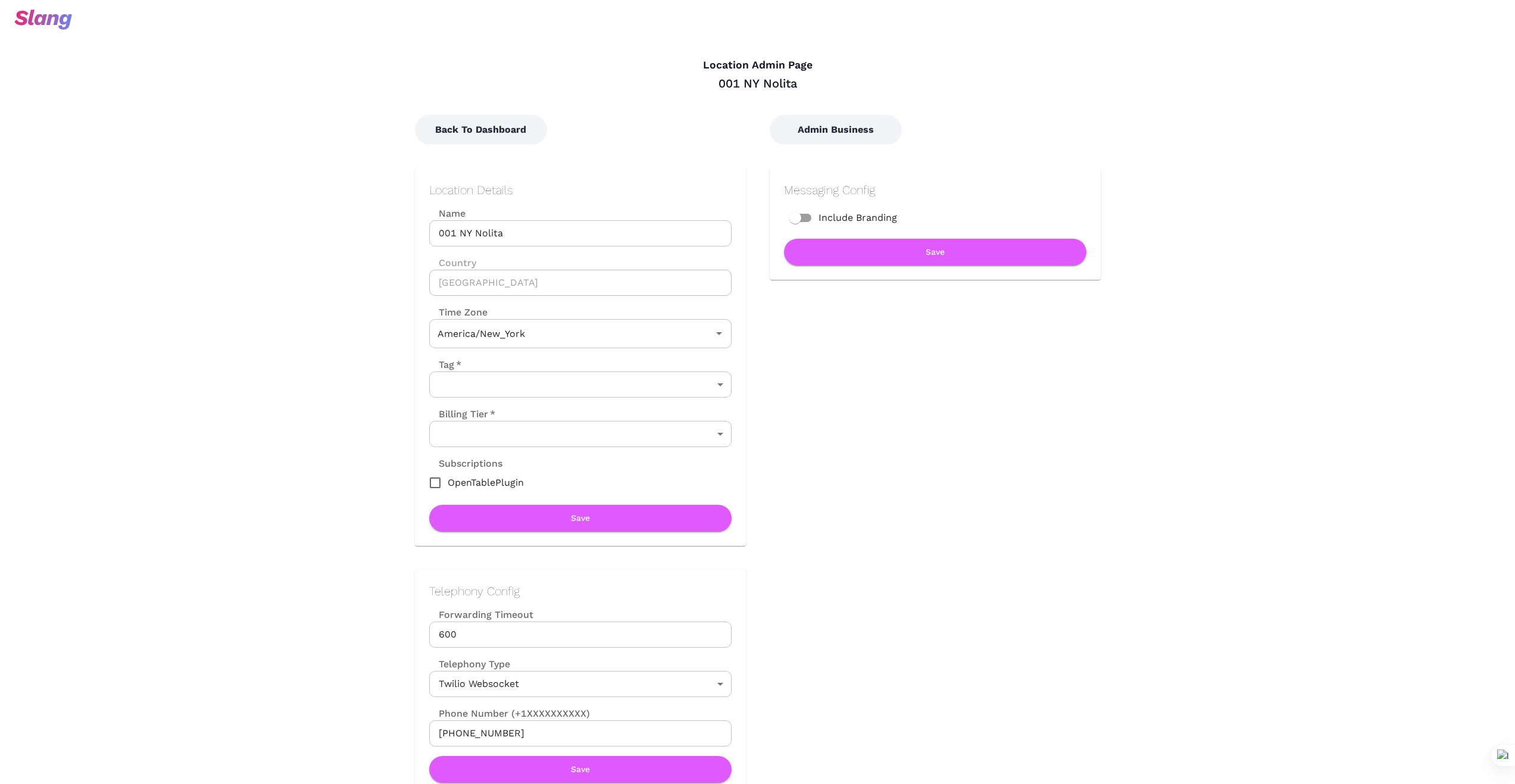
type input "Eastern Time"
click at [519, 129] on button "Back To Dashboard" at bounding box center [480, 129] width 132 height 30
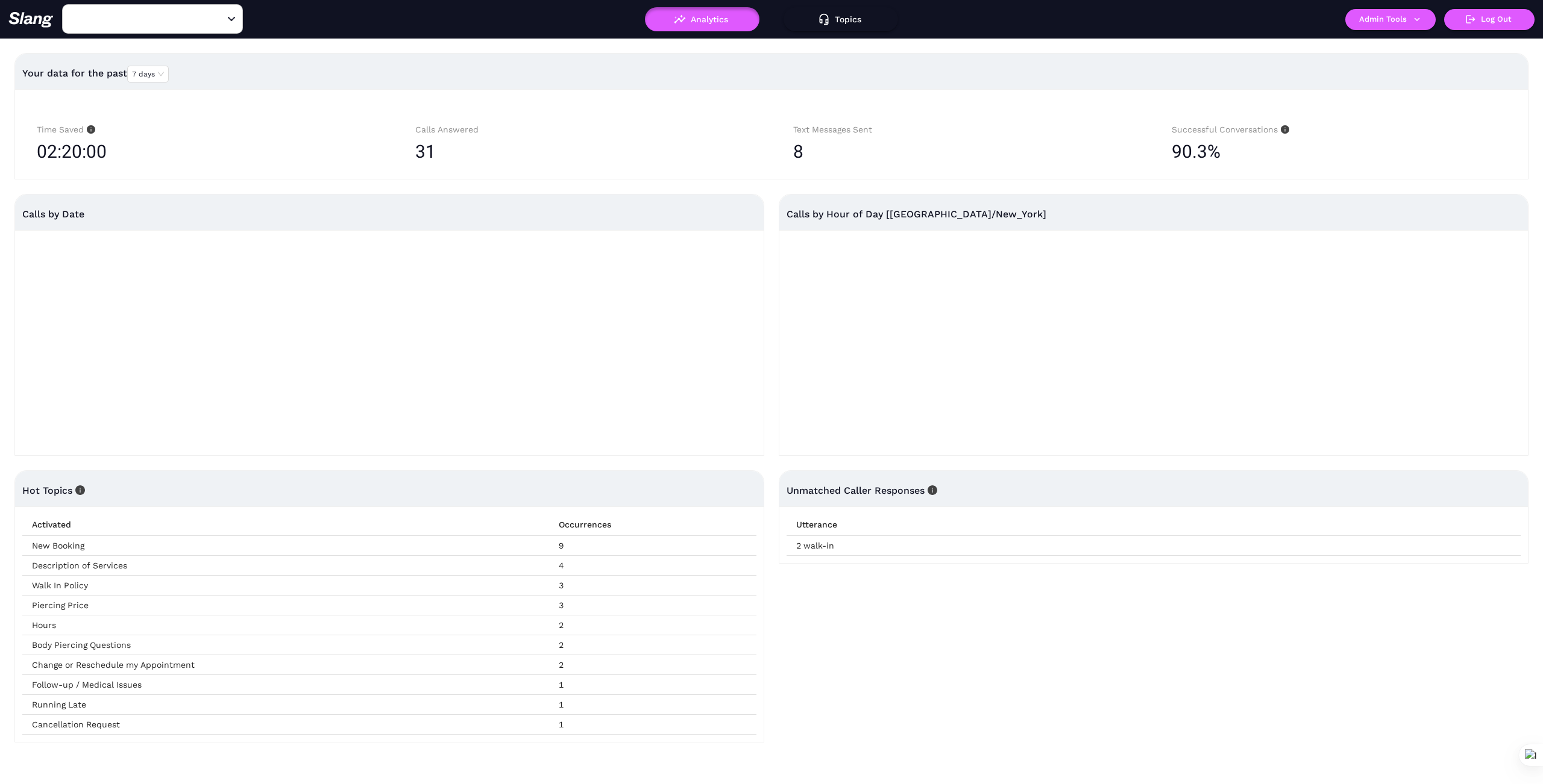
type input "001 NY Nolita"
click at [217, 23] on icon "Clear" at bounding box center [217, 19] width 12 height 12
click at [234, 20] on icon "Open" at bounding box center [231, 19] width 7 height 4
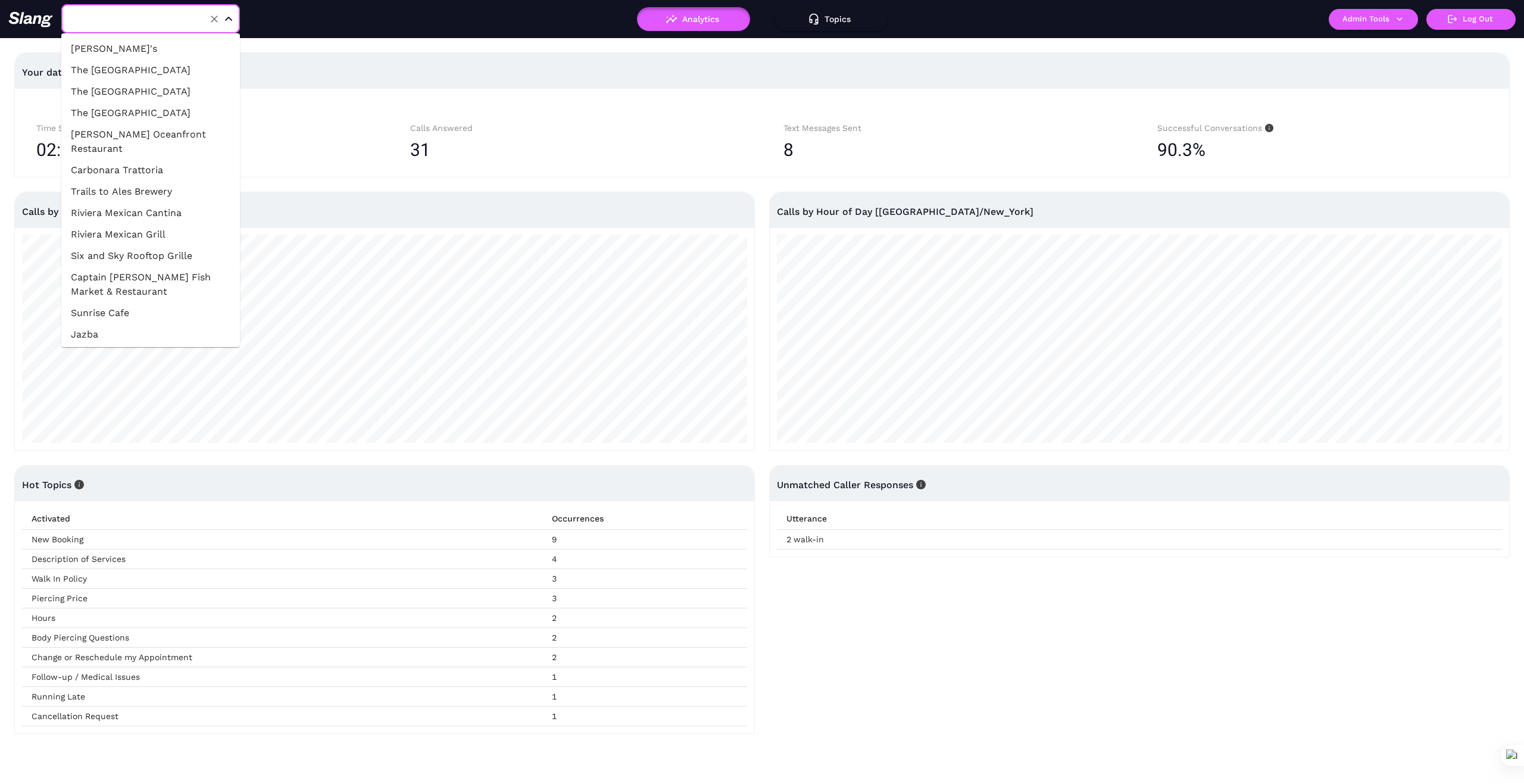
click at [140, 43] on li "[PERSON_NAME]'s" at bounding box center [151, 49] width 179 height 21
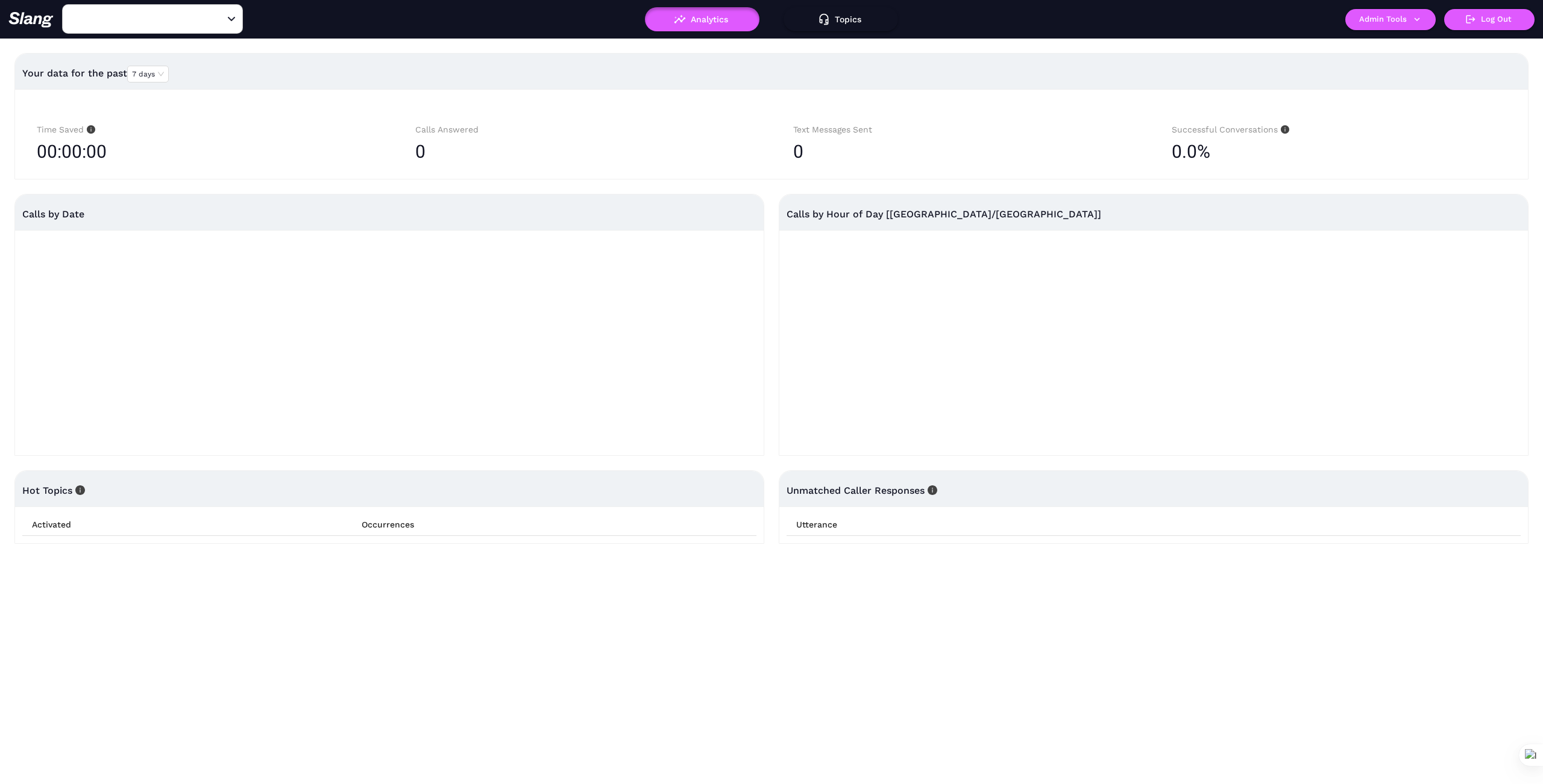
type input "[PERSON_NAME]'s"
click at [1417, 17] on icon "button" at bounding box center [1416, 19] width 11 height 11
click at [1423, 47] on link "Manage current business" at bounding box center [1414, 46] width 118 height 15
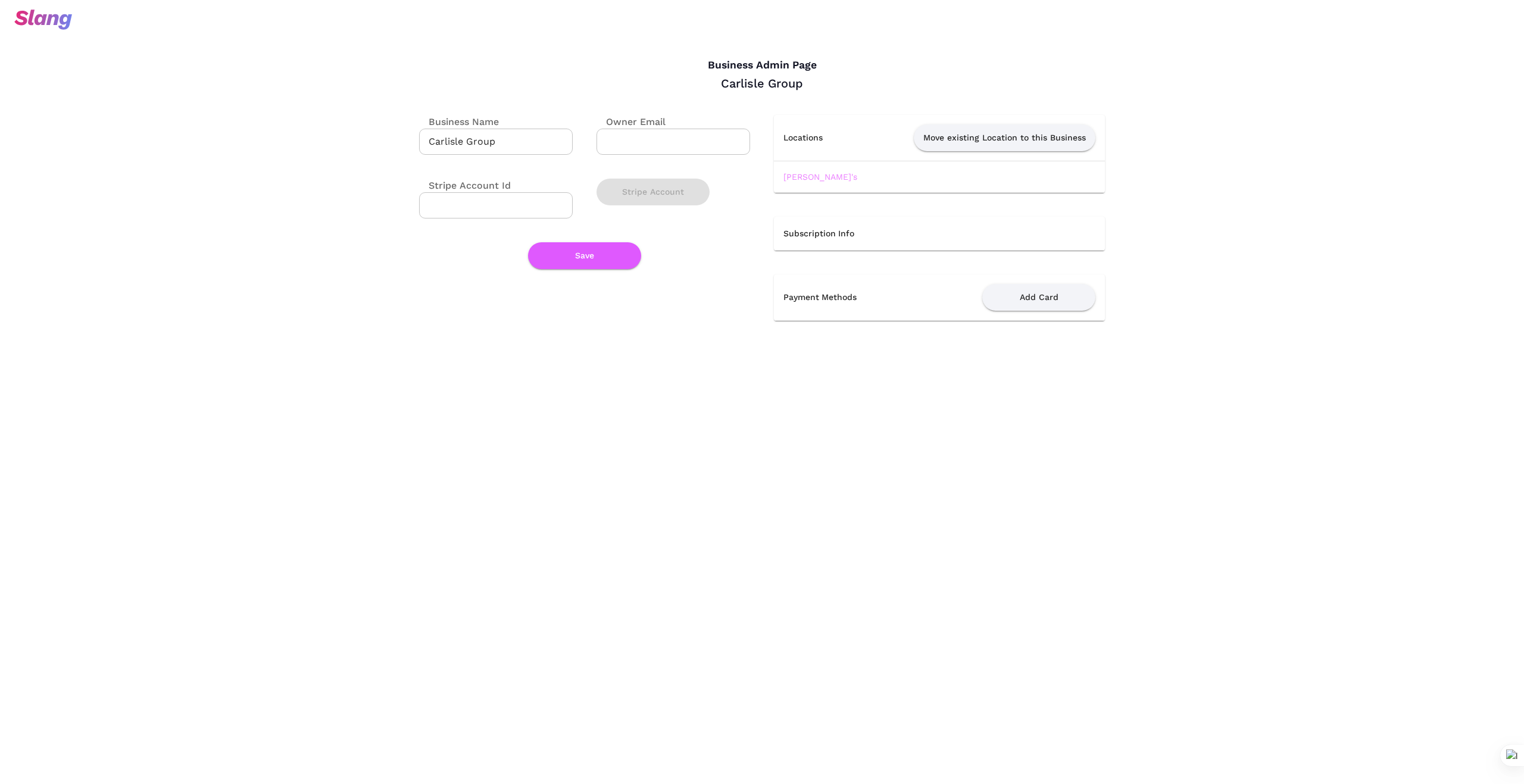
click at [823, 177] on link "[PERSON_NAME]'s" at bounding box center [820, 176] width 74 height 9
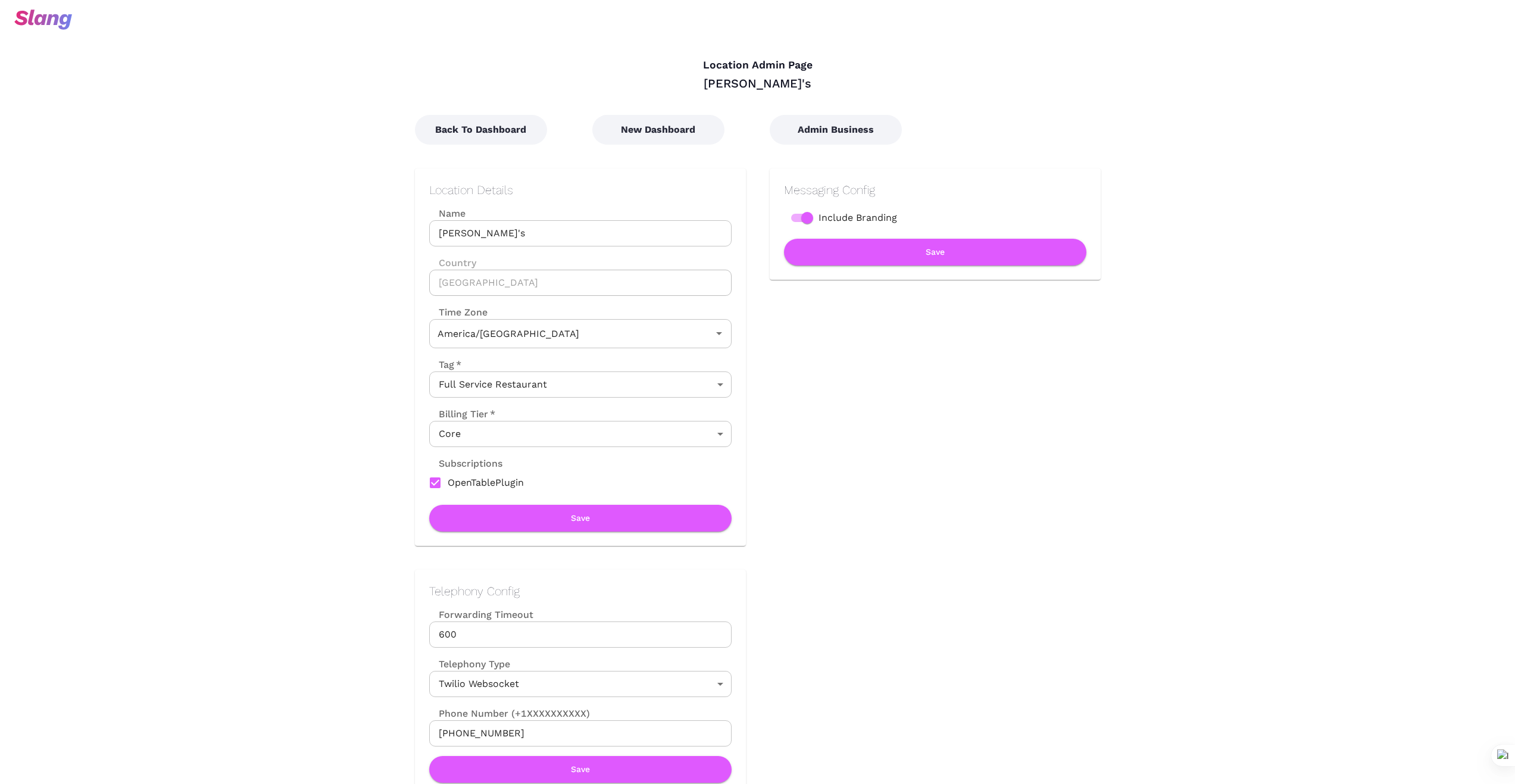
type input "Central Time"
click at [496, 130] on button "Back To Dashboard" at bounding box center [480, 129] width 132 height 30
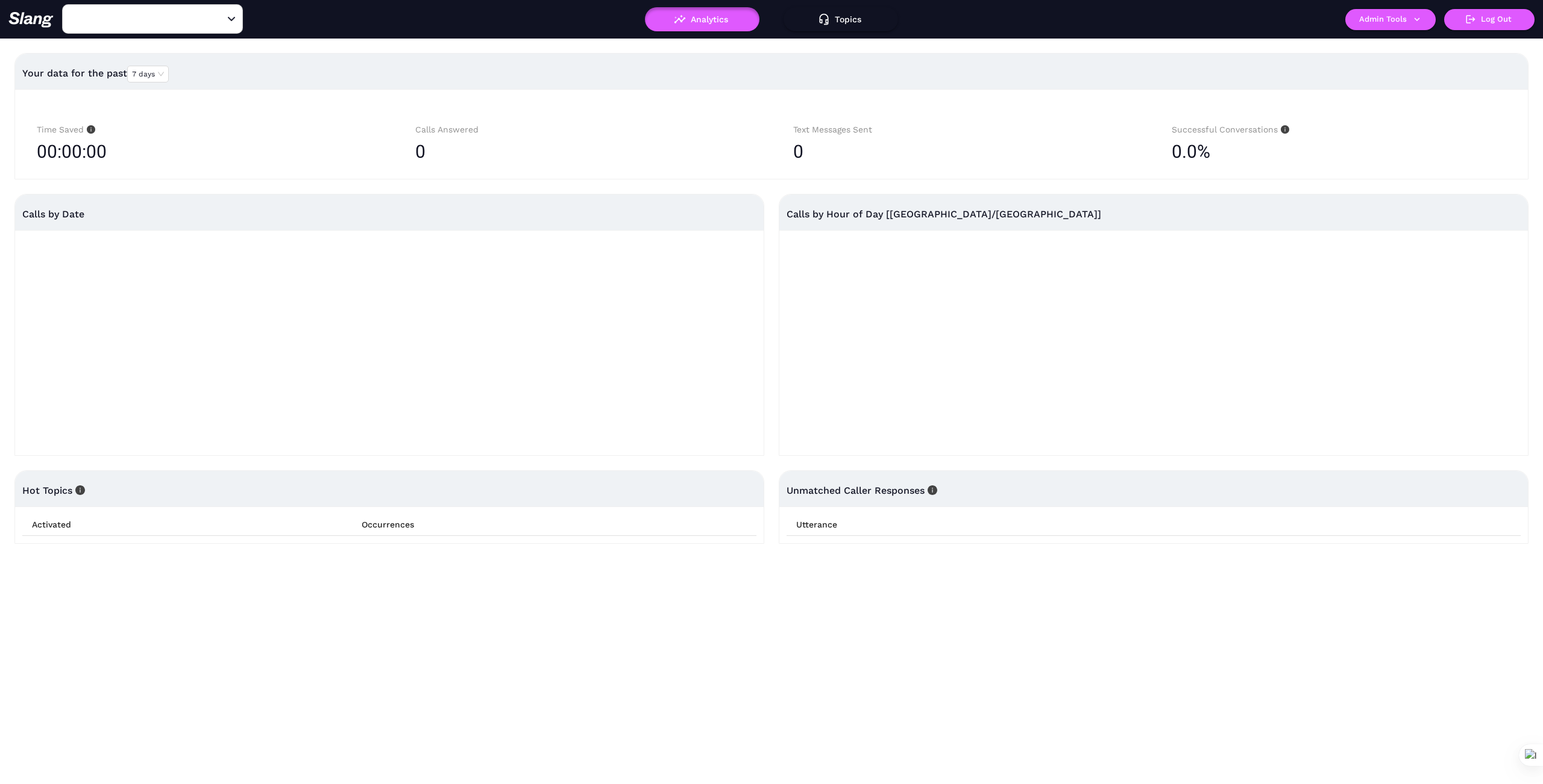
type input "[PERSON_NAME]'s"
click at [1423, 19] on button "Admin Tools" at bounding box center [1390, 19] width 91 height 21
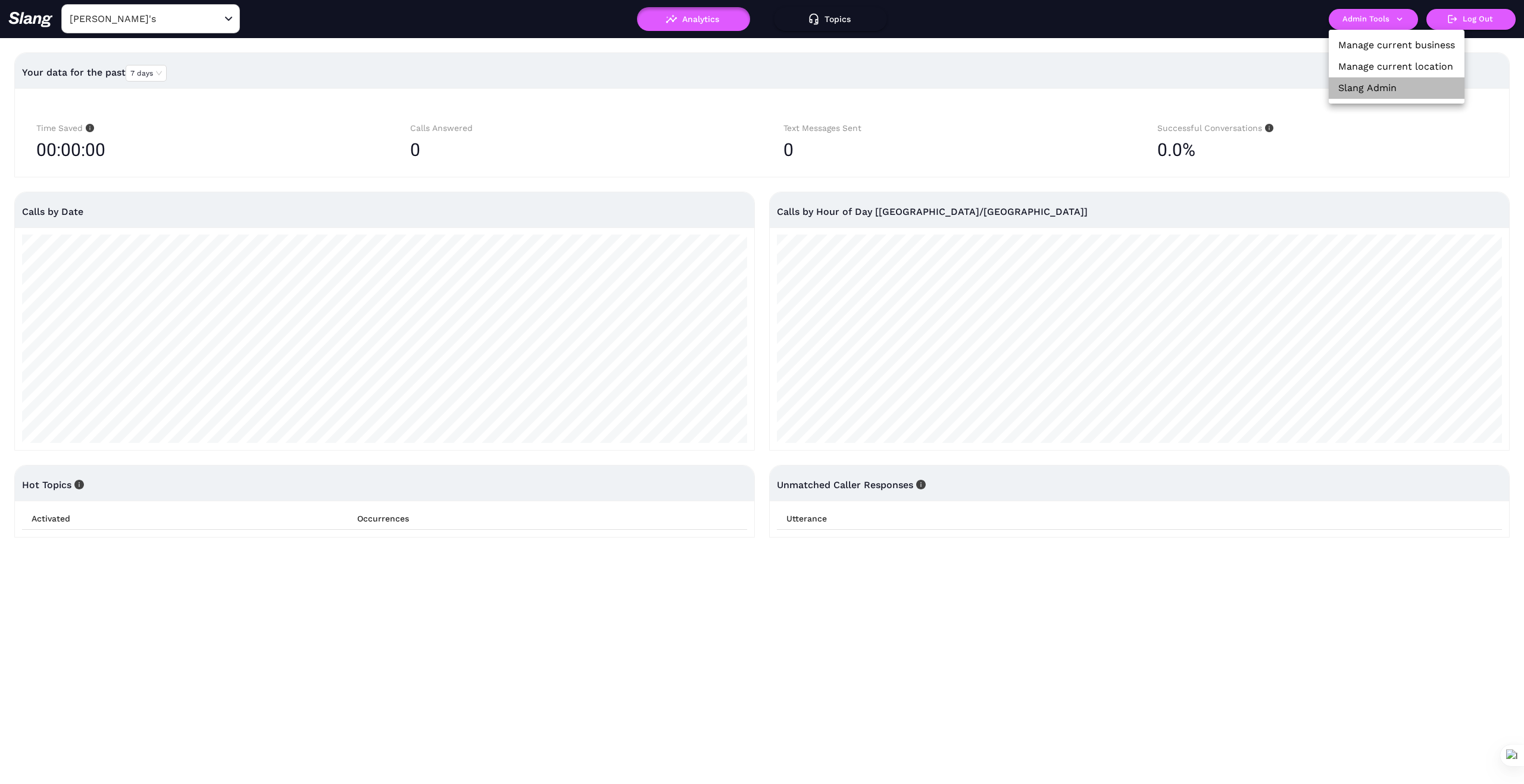
click at [1398, 89] on li "Slang Admin" at bounding box center [1395, 88] width 135 height 21
click at [1374, 88] on link "Slang Admin" at bounding box center [1367, 88] width 59 height 14
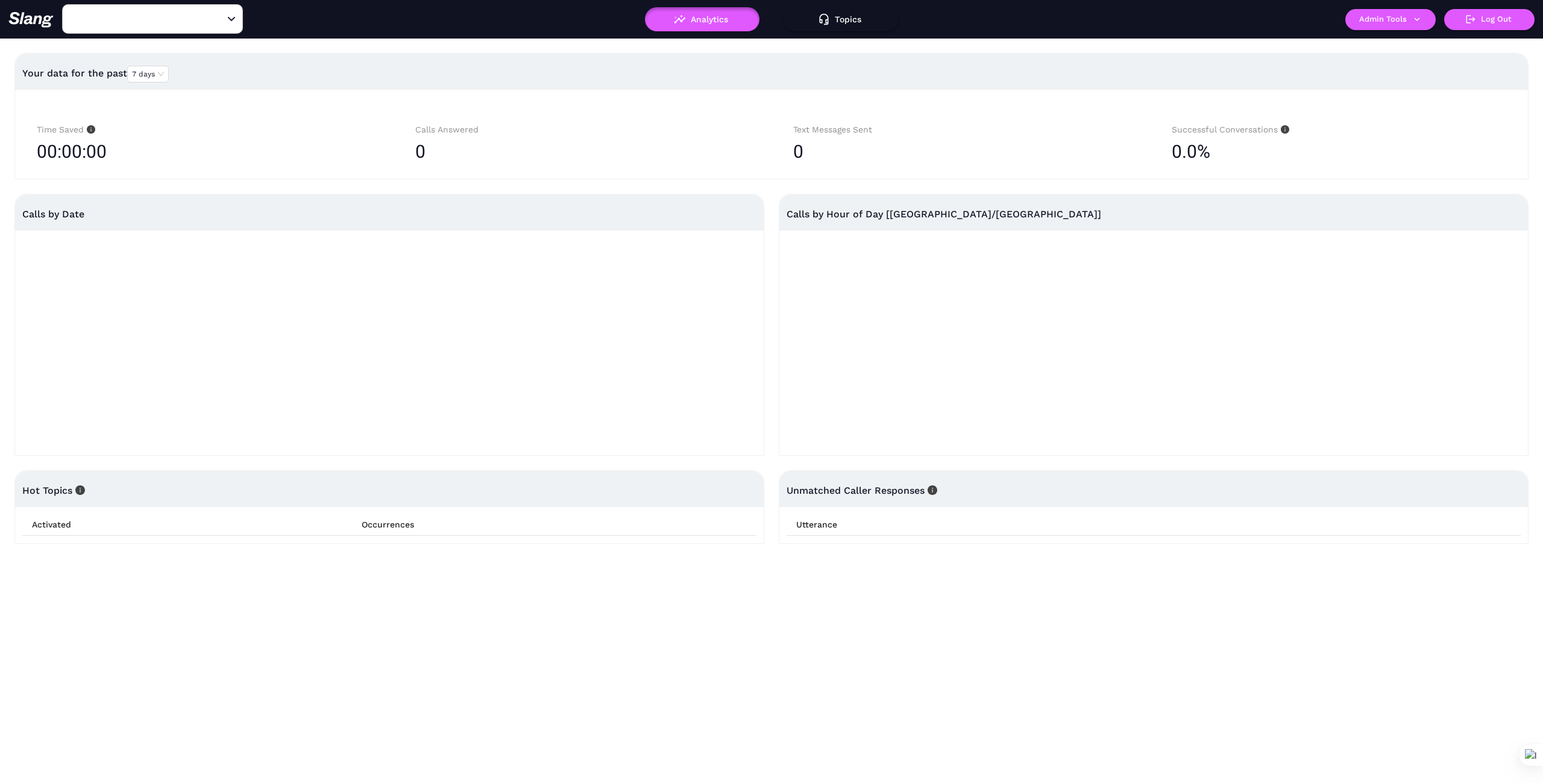
type input "[PERSON_NAME]'s"
click at [1419, 12] on button "Admin Tools" at bounding box center [1390, 19] width 91 height 21
click at [1432, 43] on link "Manage current business" at bounding box center [1414, 46] width 118 height 15
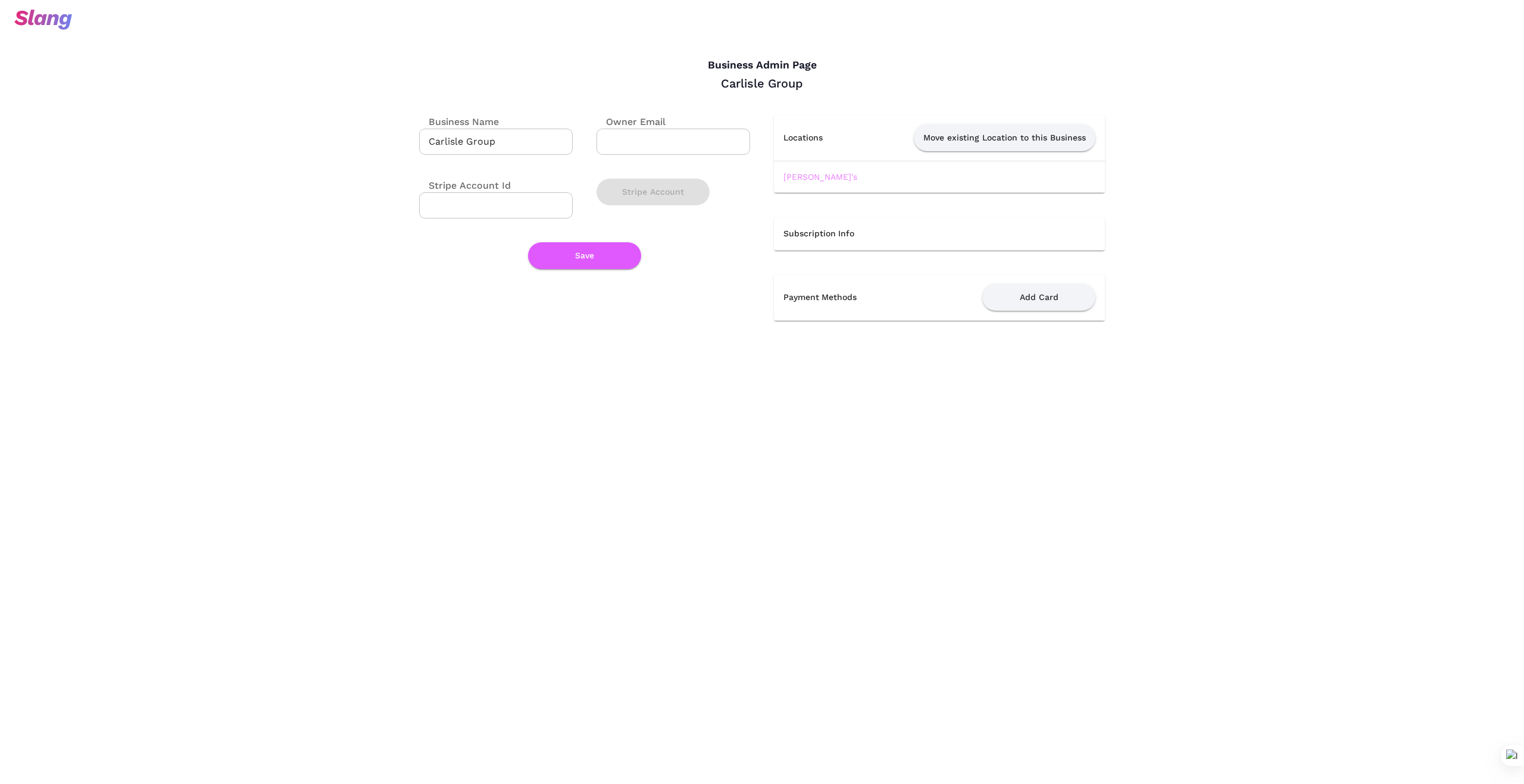
click at [827, 177] on link "[PERSON_NAME]'s" at bounding box center [820, 176] width 74 height 9
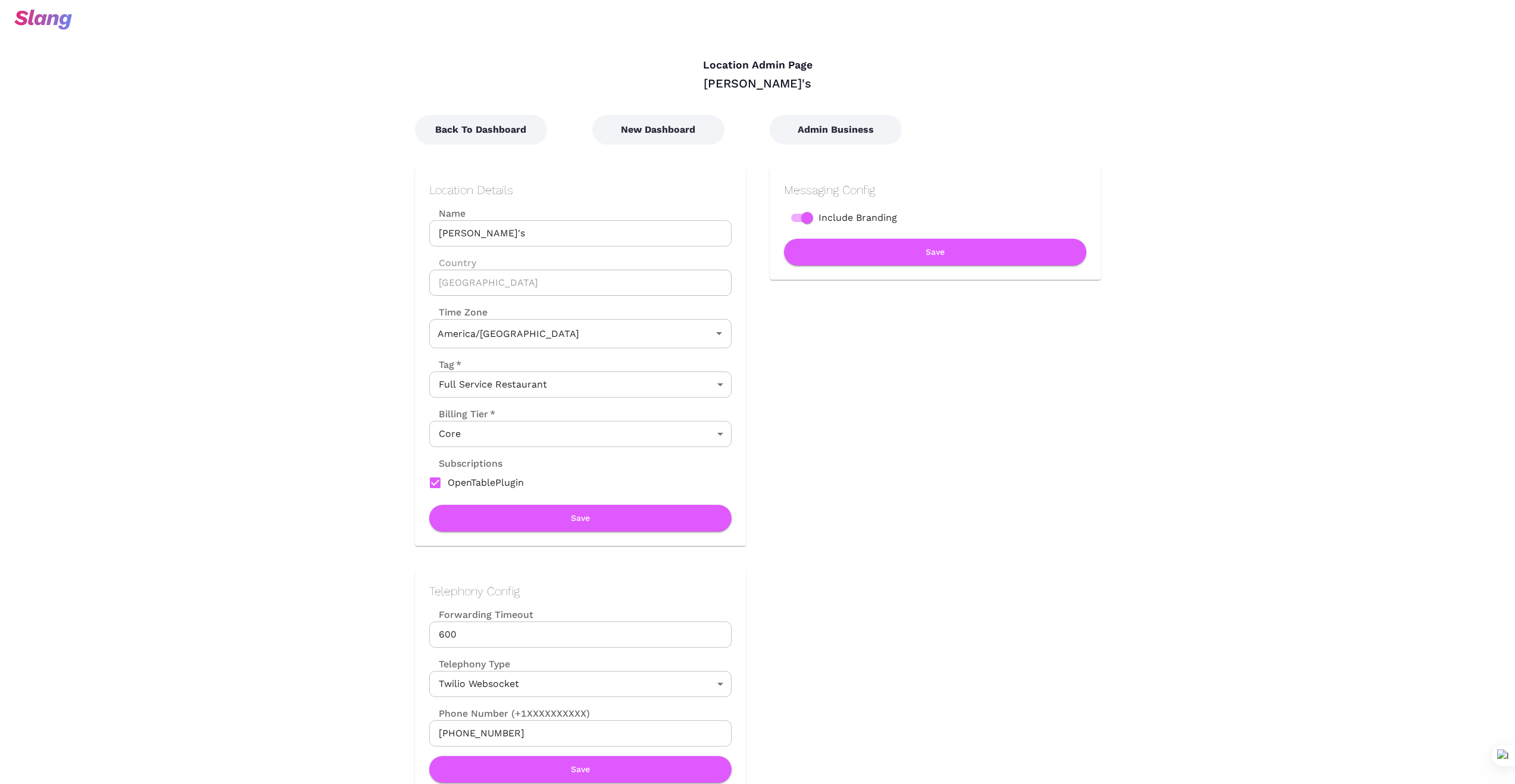
type input "Central Time"
click at [640, 135] on button "New Dashboard" at bounding box center [658, 129] width 132 height 30
